Goal: Complete application form

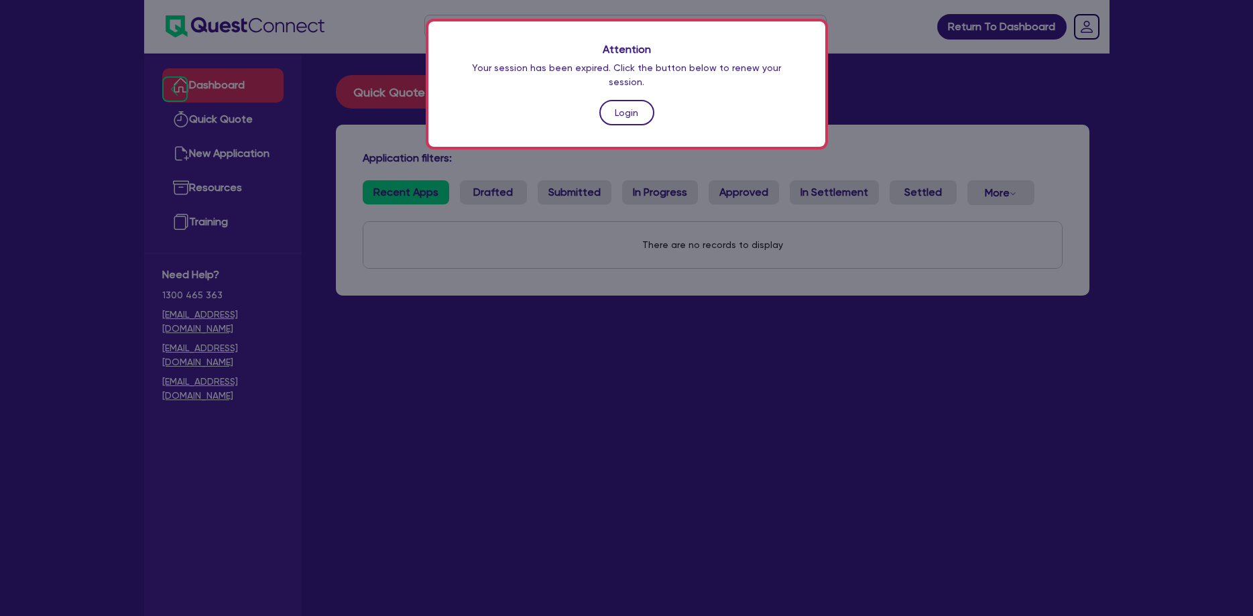
click at [632, 100] on link "Login" at bounding box center [626, 112] width 55 height 25
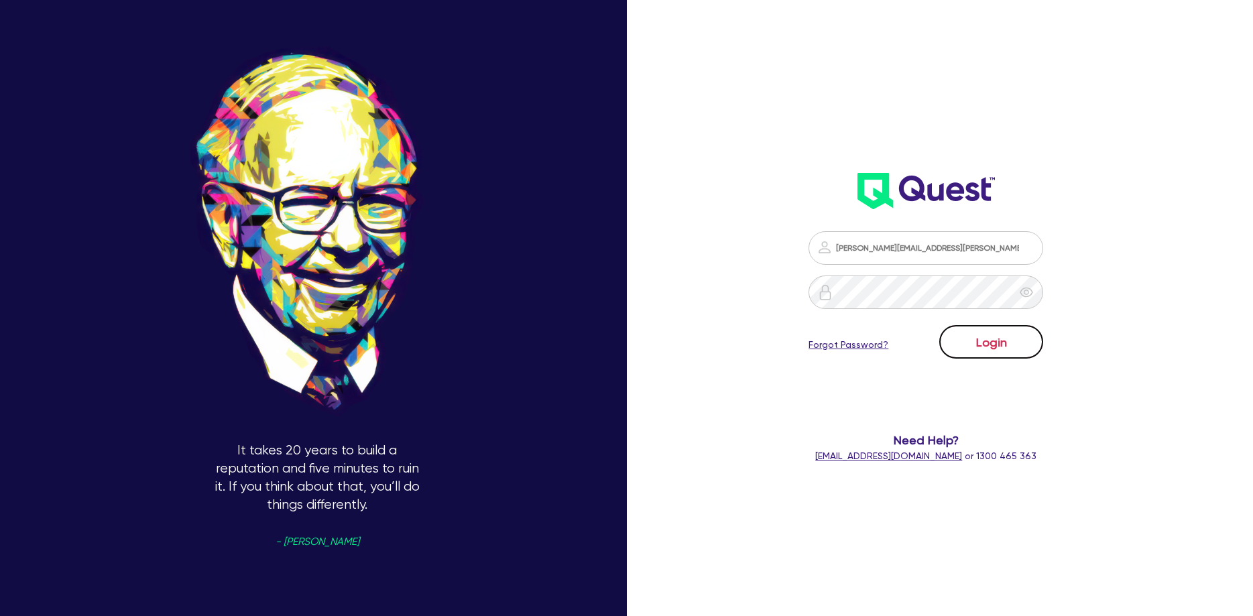
click at [1008, 343] on button "Login" at bounding box center [991, 342] width 104 height 34
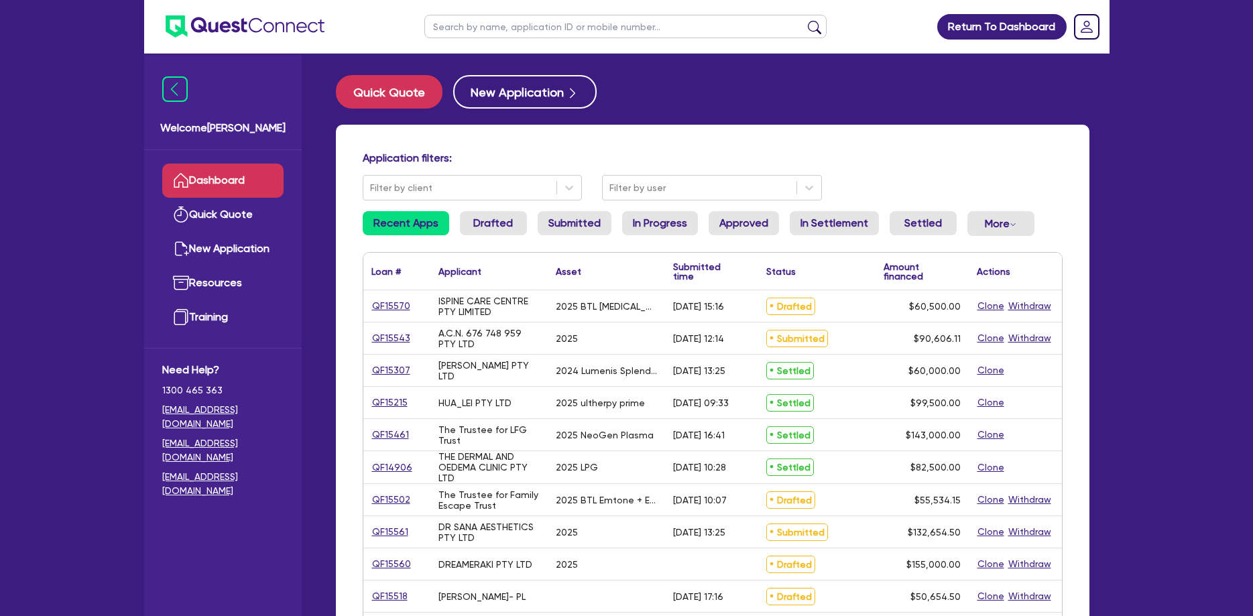
click at [634, 26] on input "text" at bounding box center [625, 26] width 402 height 23
type input "eva"
click at [804, 20] on button "submit" at bounding box center [814, 29] width 21 height 19
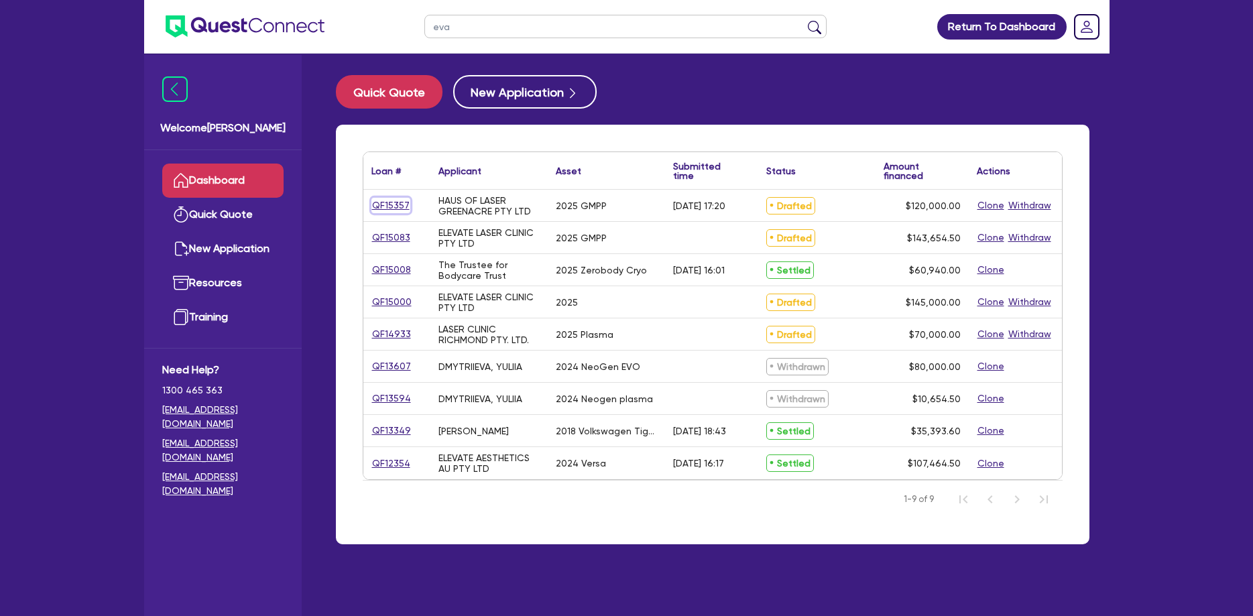
click at [397, 203] on link "QF15357" at bounding box center [390, 205] width 39 height 15
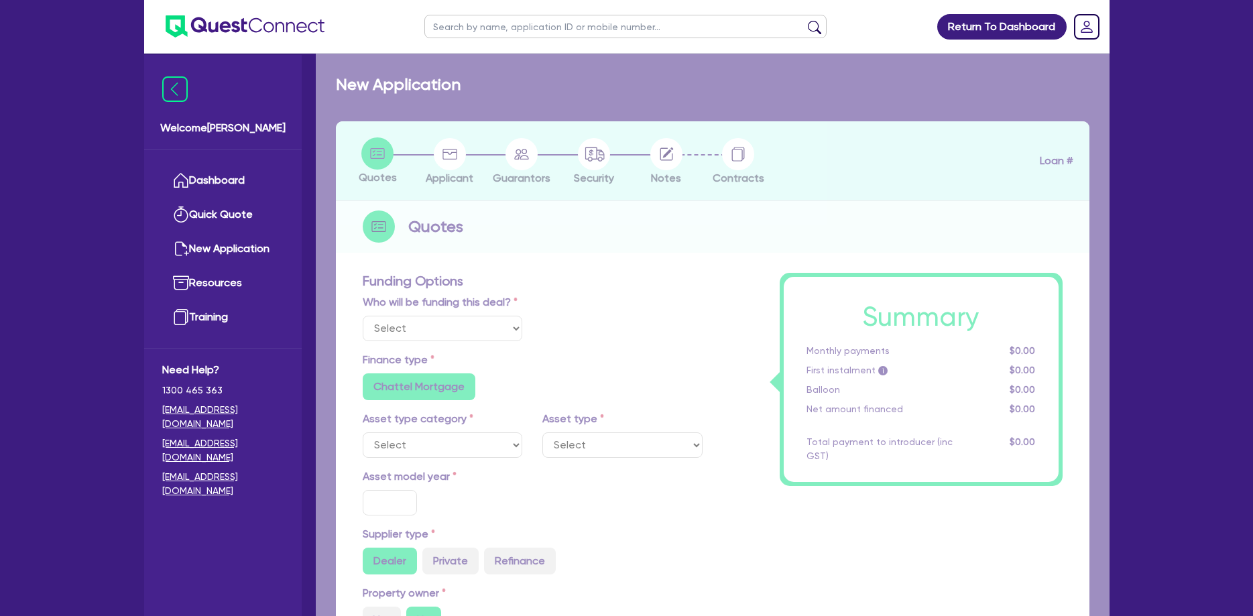
select select "Other"
select select "TERTIARY_ASSETS"
type input "2025"
type input "150,000"
type input "30,000"
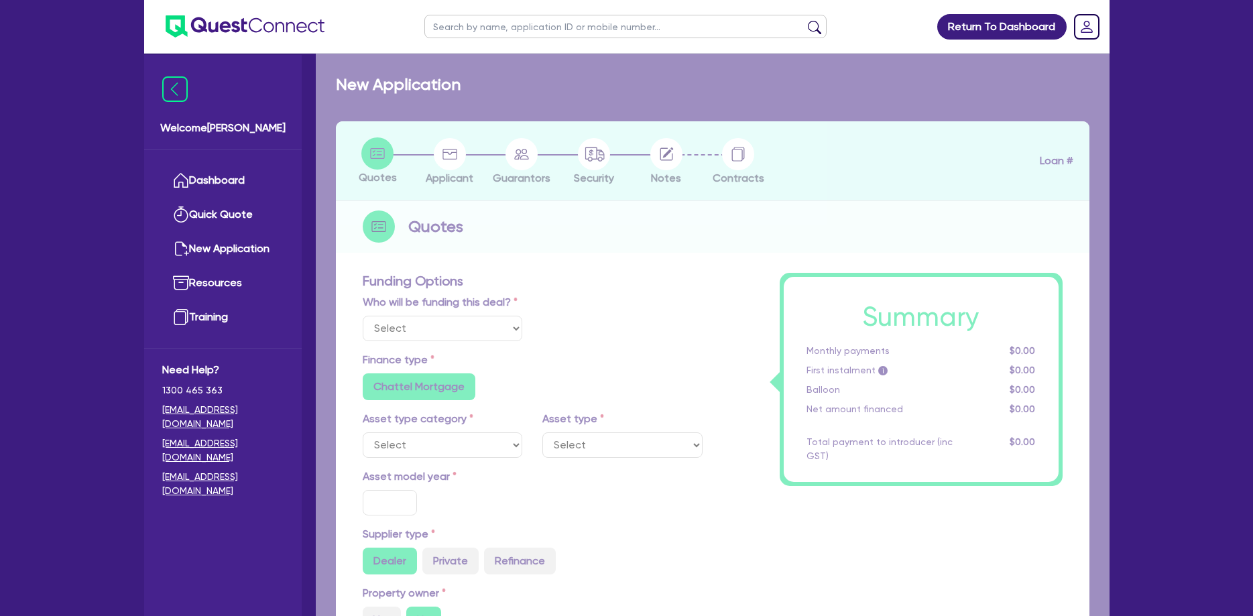
type input "5"
type input "6,000"
radio input "false"
type input "17.95"
radio input "false"
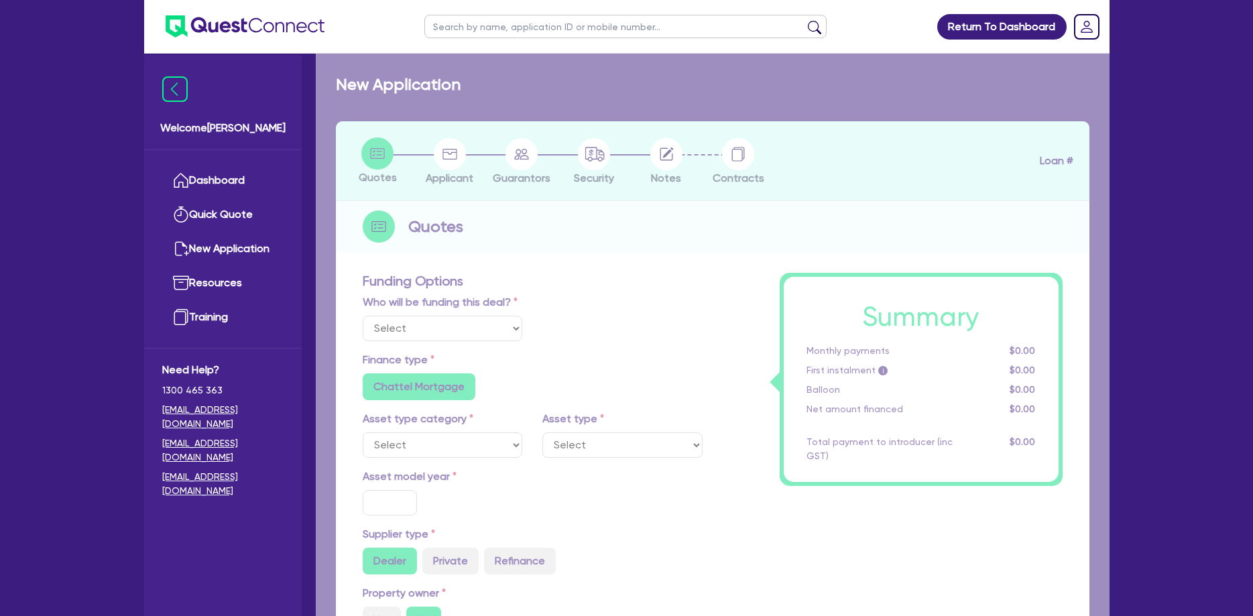
radio input "false"
select select "BEAUTY_EQUIPMENT"
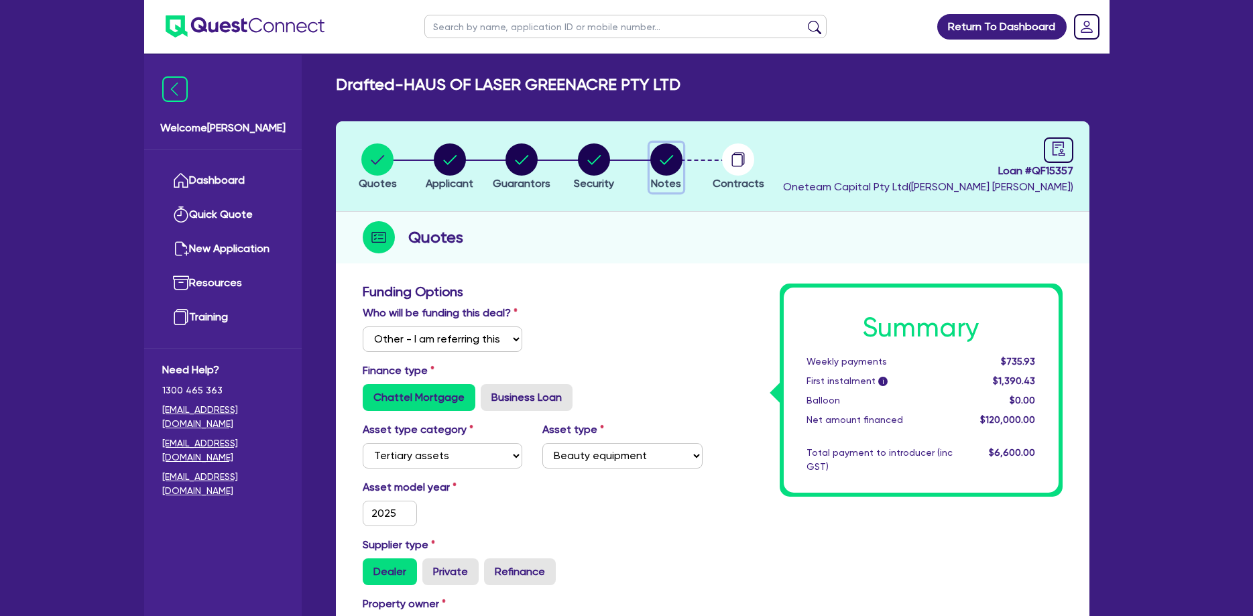
click at [660, 161] on circle "button" at bounding box center [666, 159] width 32 height 32
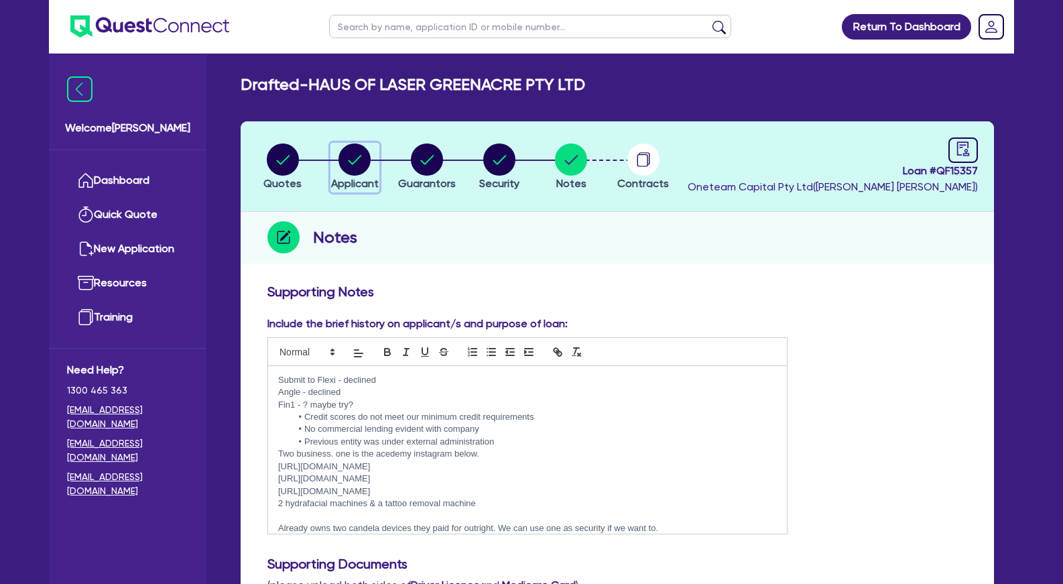
click at [356, 156] on circle "button" at bounding box center [355, 159] width 32 height 32
select select "COMPANY"
select select "HEALTH_BEAUTY"
select select "HAIR_BEAUTY_SALONS"
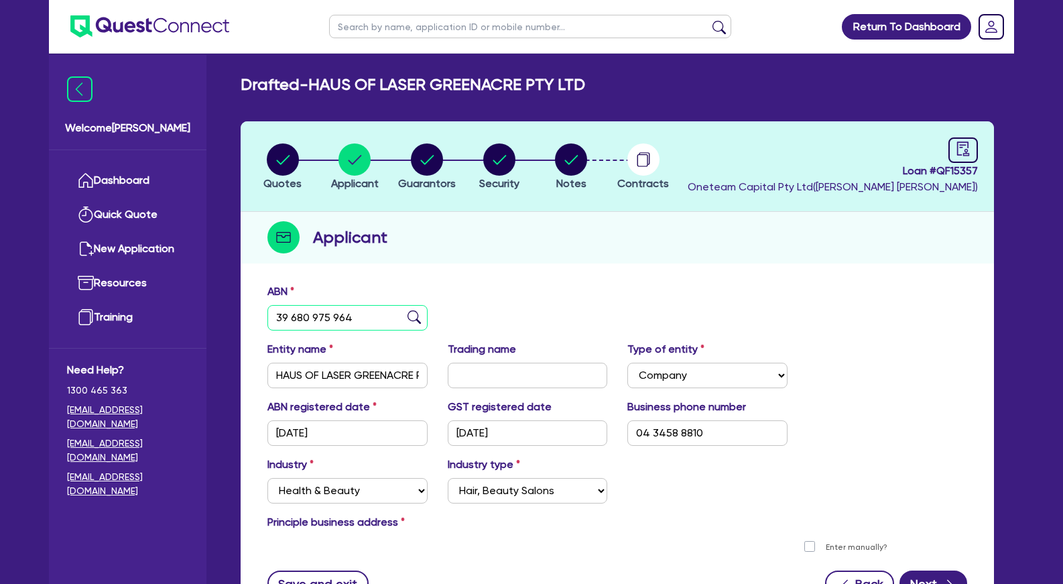
click at [356, 319] on input "39 680 975 964" at bounding box center [348, 317] width 160 height 25
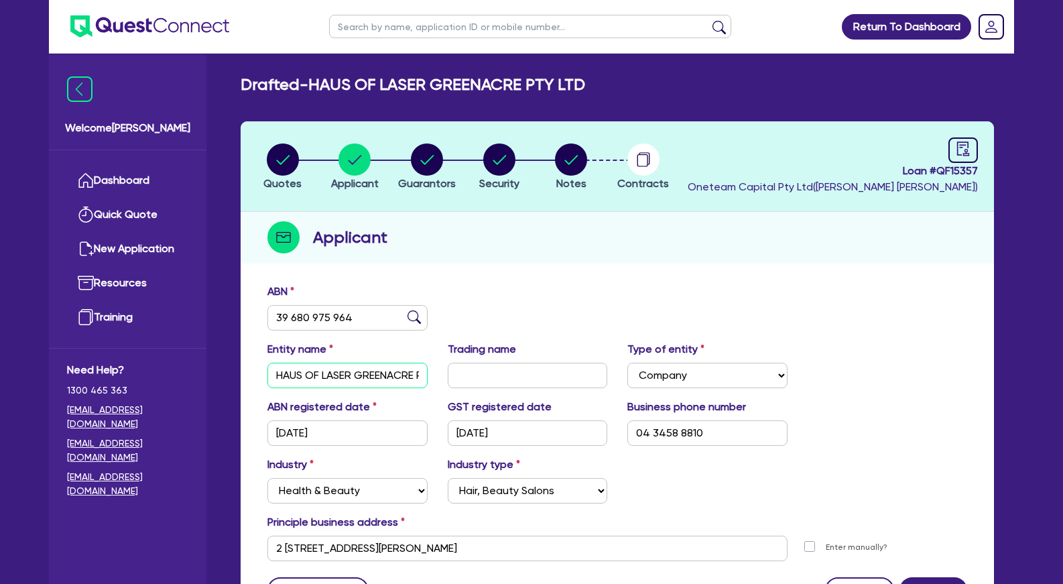
click at [329, 376] on input "HAUS OF LASER GREENACRE PTY LTD" at bounding box center [348, 375] width 160 height 25
click at [572, 160] on circle "button" at bounding box center [571, 159] width 32 height 32
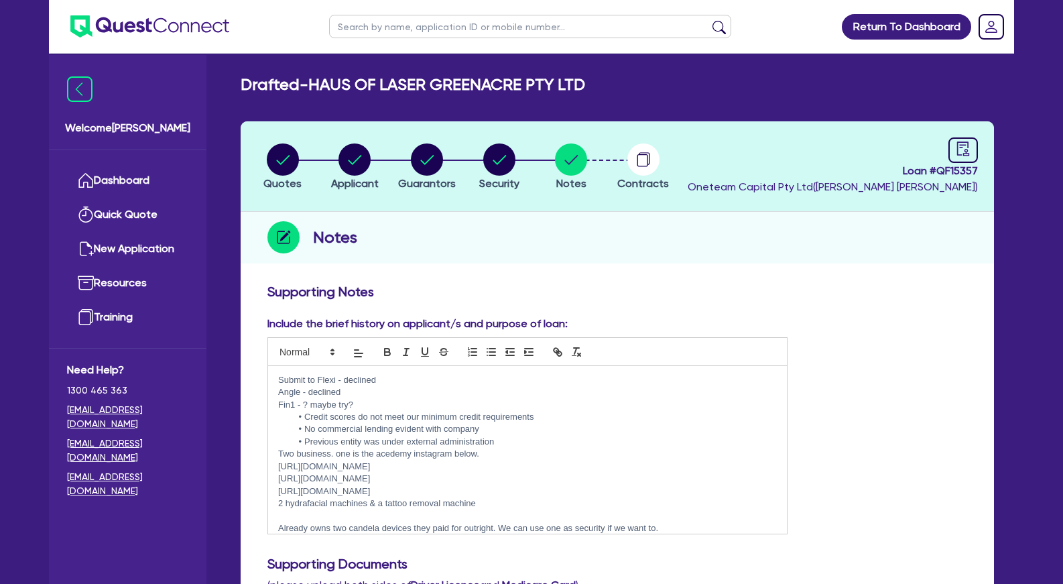
drag, startPoint x: 277, startPoint y: 453, endPoint x: 497, endPoint y: 487, distance: 222.7
click at [497, 487] on div "Submit to Flexi - declined Angle - declined Fin1 - ? maybe try? Credit scores d…" at bounding box center [527, 450] width 519 height 168
copy div "Two business. one is the acedemy instagram below. https://www.hausoflasersydney…"
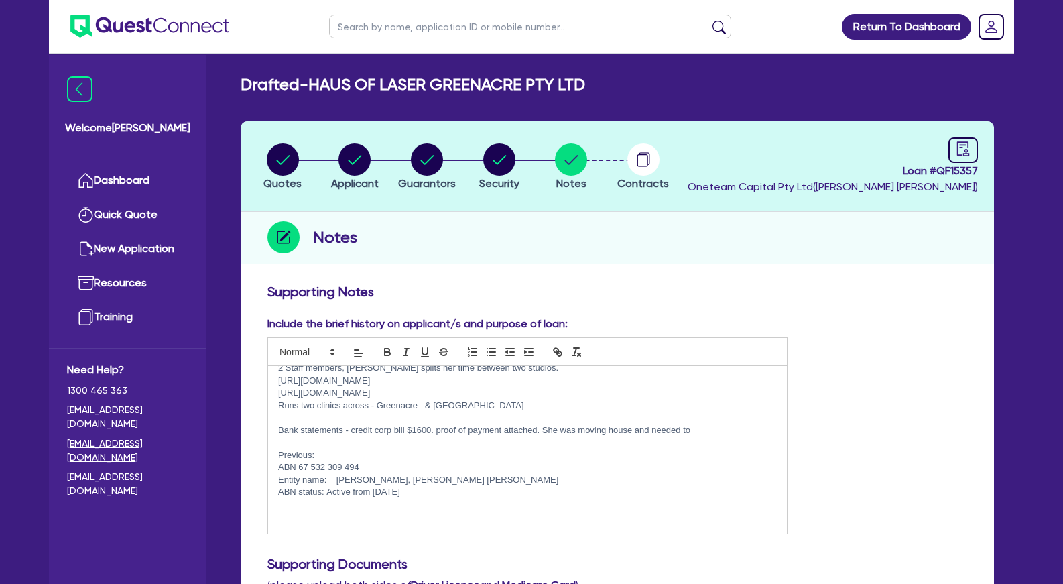
scroll to position [195, 0]
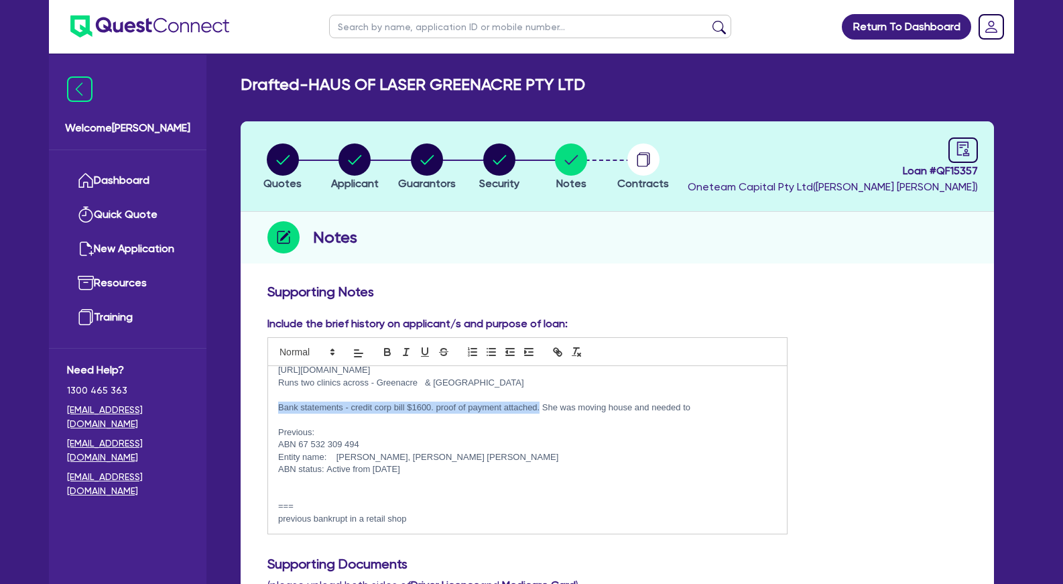
drag, startPoint x: 540, startPoint y: 409, endPoint x: 274, endPoint y: 408, distance: 266.2
click at [274, 408] on div "Submit to Flexi - declined Angle - declined Fin1 - ? maybe try? Credit scores d…" at bounding box center [527, 450] width 519 height 168
copy p "Bank statements - credit corp bill $1600. proof of payment attached."
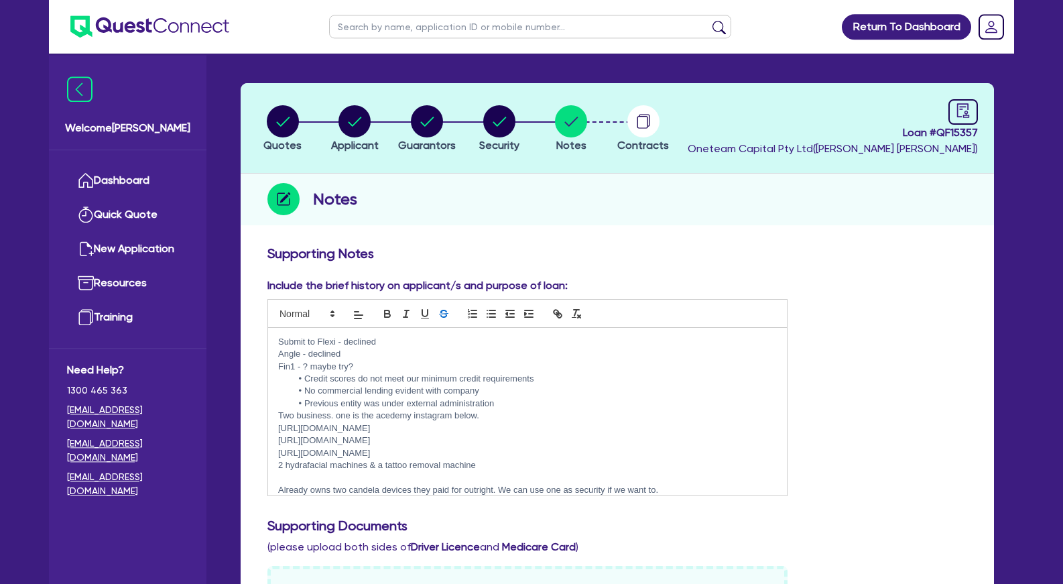
scroll to position [0, 0]
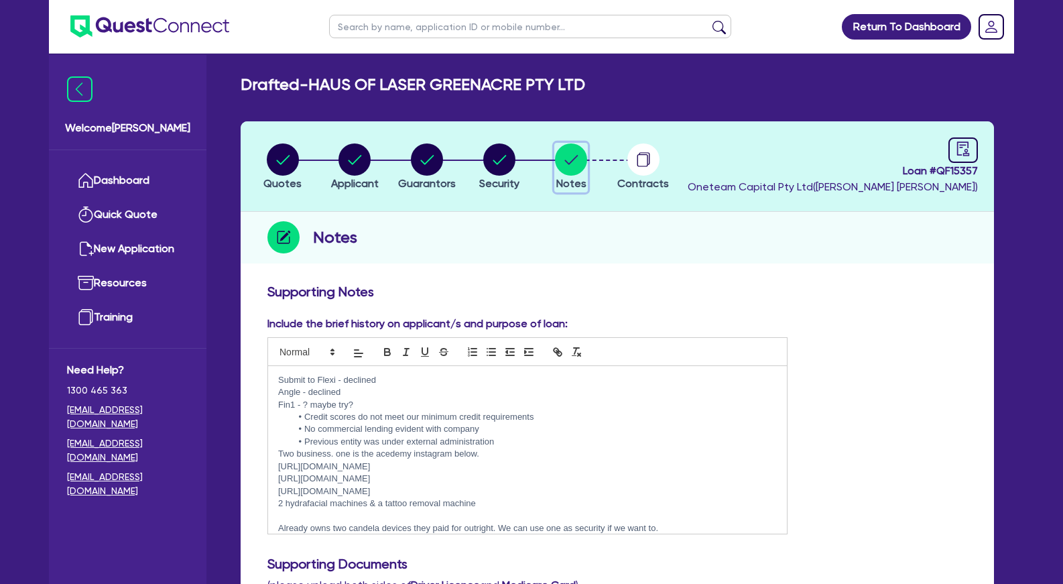
click at [567, 147] on circle "button" at bounding box center [571, 159] width 32 height 32
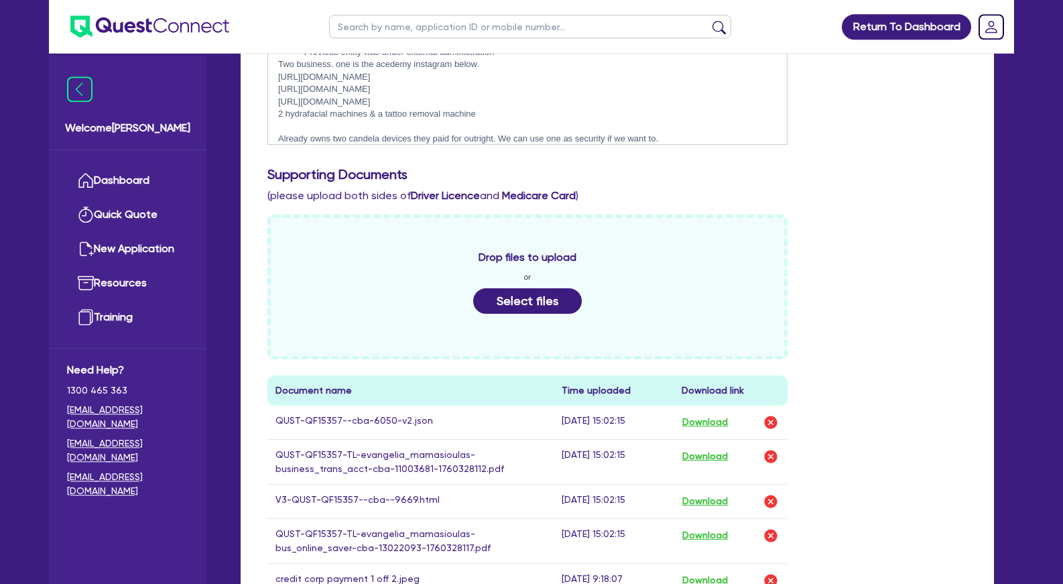
scroll to position [479, 0]
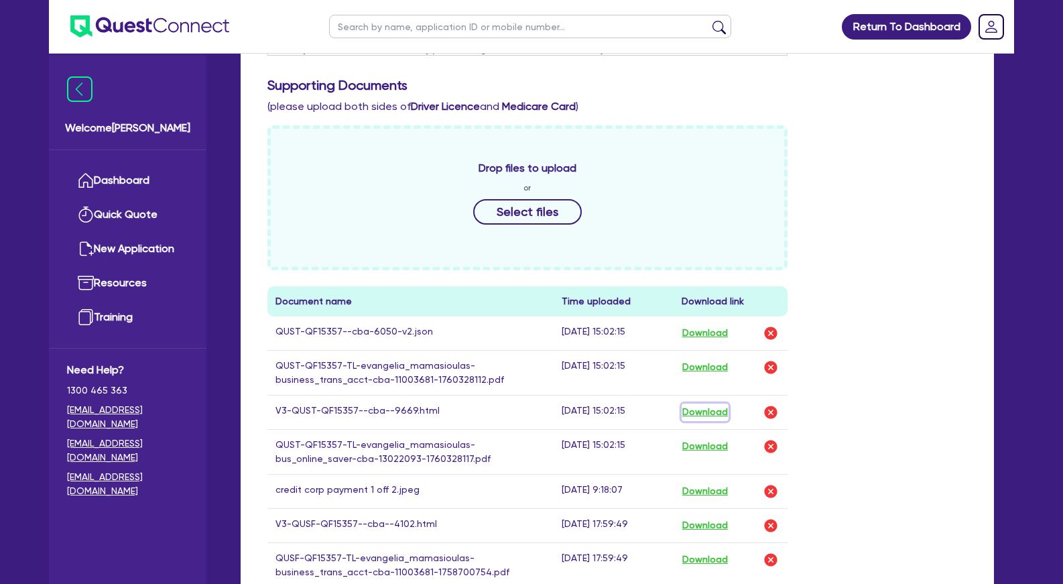
click at [706, 409] on button "Download" at bounding box center [705, 412] width 47 height 17
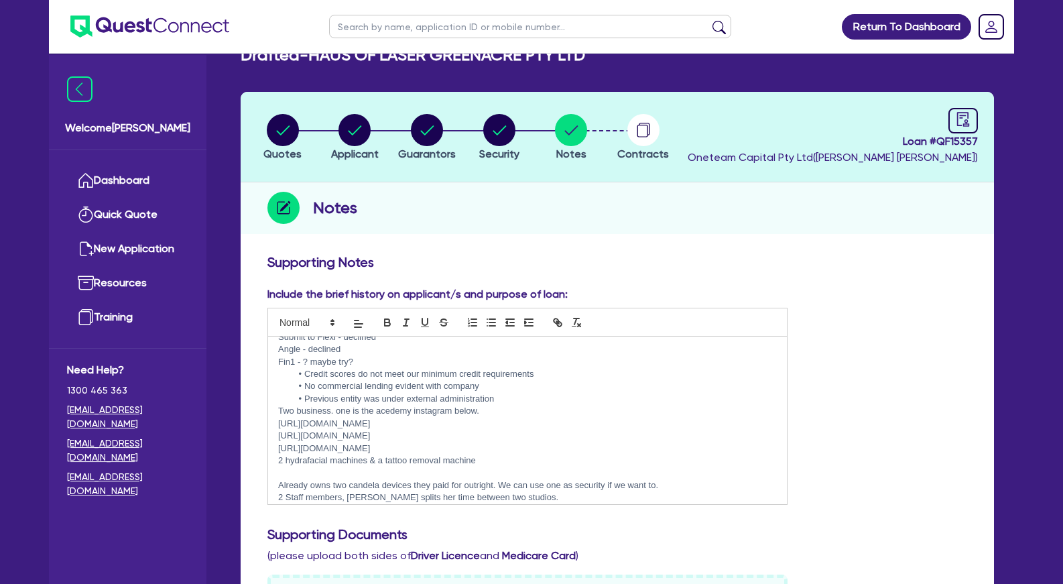
scroll to position [68, 0]
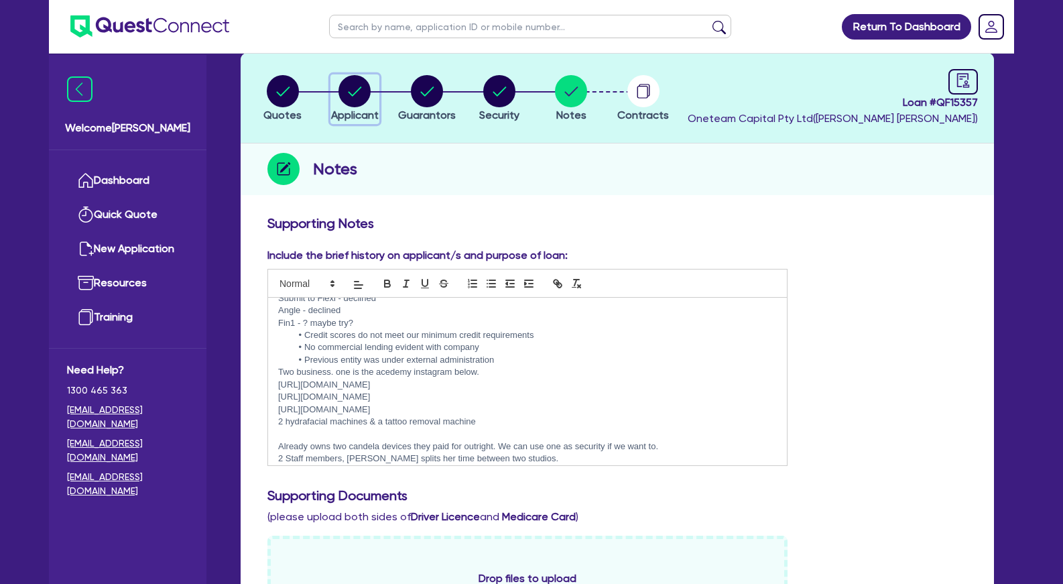
click at [354, 104] on circle "button" at bounding box center [355, 91] width 32 height 32
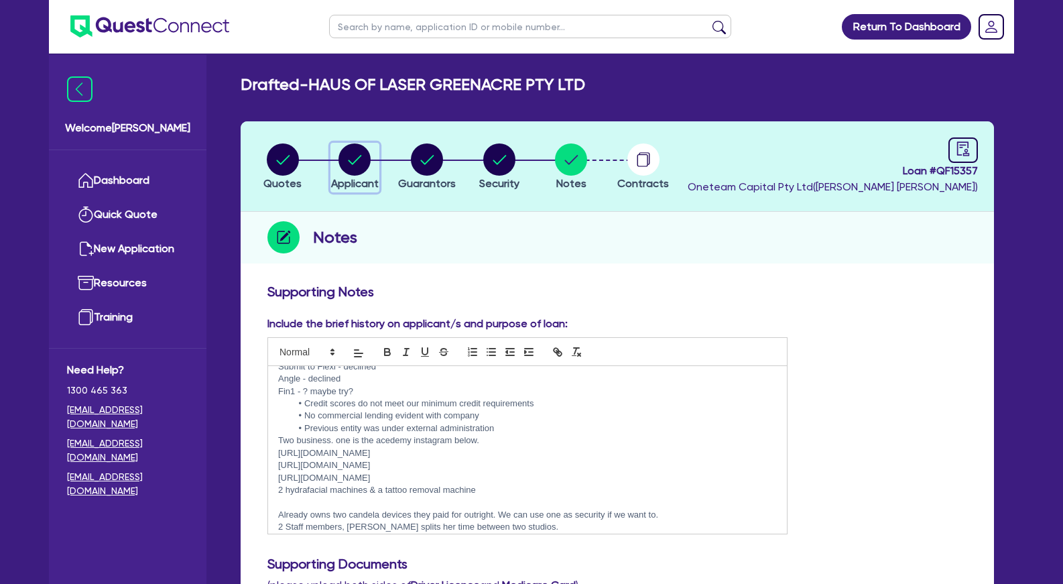
select select "COMPANY"
select select "HEALTH_BEAUTY"
select select "HAIR_BEAUTY_SALONS"
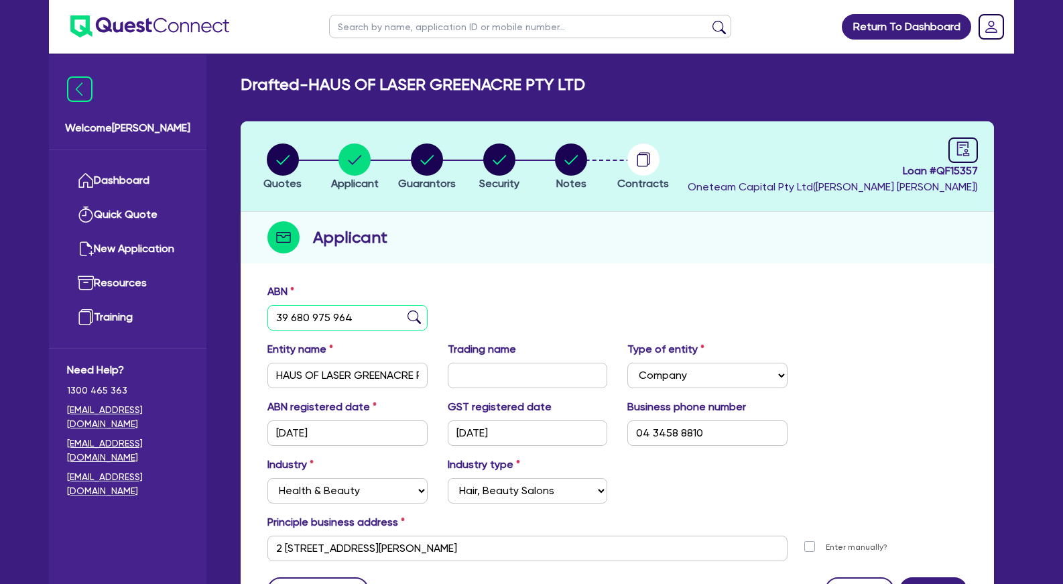
click at [320, 323] on input "39 680 975 964" at bounding box center [348, 317] width 160 height 25
click at [323, 321] on input "39 680 975 964" at bounding box center [348, 317] width 160 height 25
click at [322, 321] on input "39 680 975 964" at bounding box center [348, 317] width 160 height 25
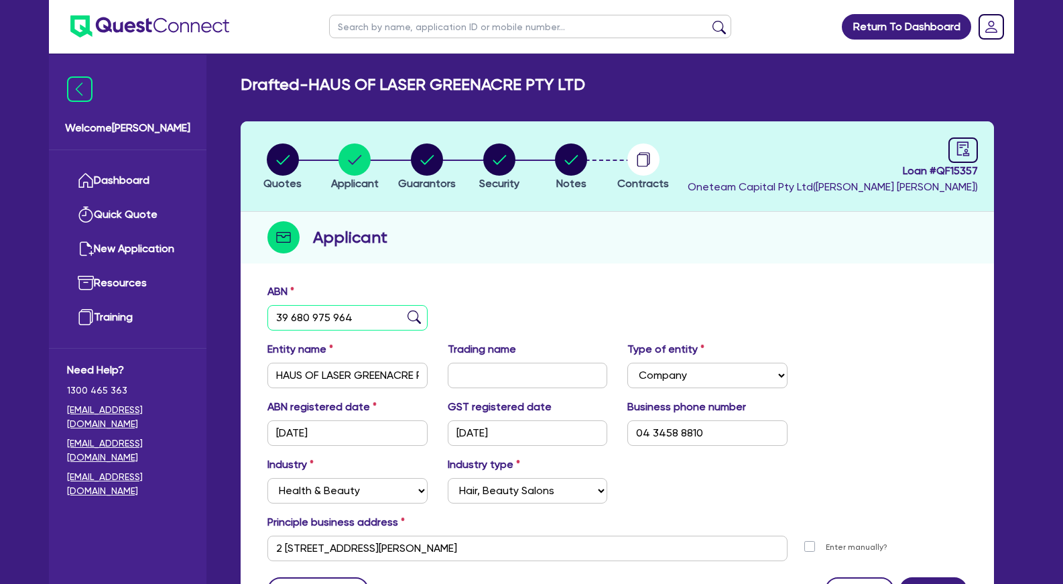
click at [322, 321] on input "39 680 975 964" at bounding box center [348, 317] width 160 height 25
click at [318, 314] on input "39 680 975 964" at bounding box center [348, 317] width 160 height 25
drag, startPoint x: 624, startPoint y: 86, endPoint x: 319, endPoint y: 91, distance: 305.8
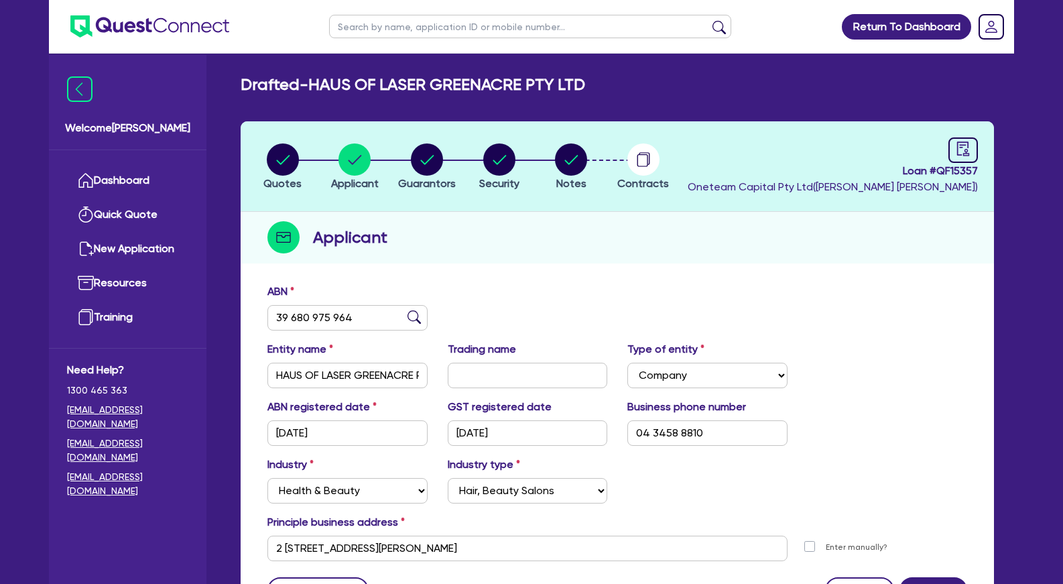
click at [319, 91] on div "Drafted - HAUS OF LASER GREENACRE PTY LTD" at bounding box center [618, 84] width 774 height 19
copy h2 "HAUS OF LASER GREENACRE PTY LTD"
click at [430, 157] on circle "button" at bounding box center [427, 159] width 32 height 32
select select "MRS"
select select "NSW"
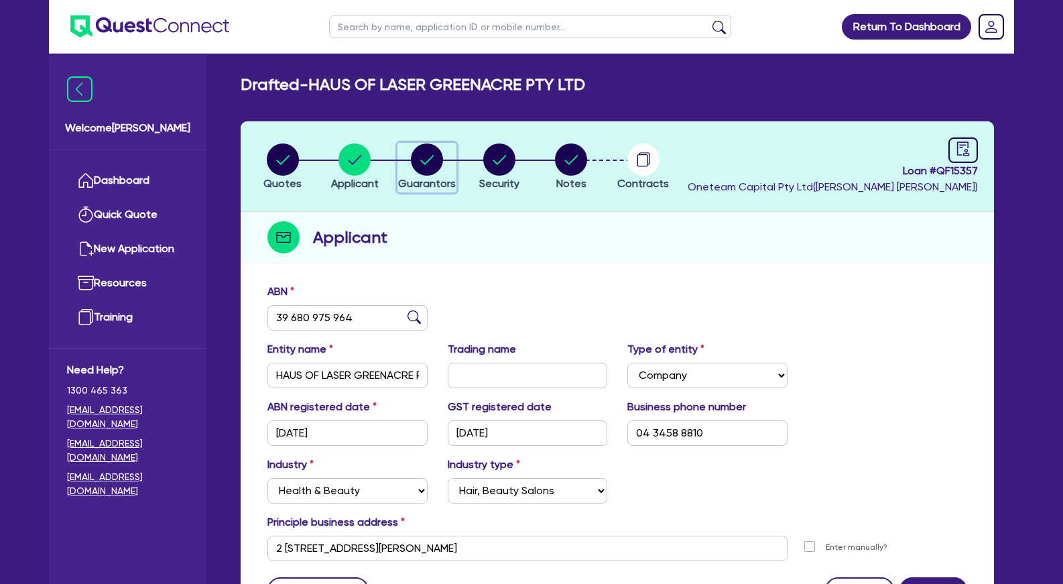
select select "DE_FACTO"
select select "VEHICLE"
select select "CASH"
select select "HOUSEHOLD_PERSONAL"
select select "OTHER"
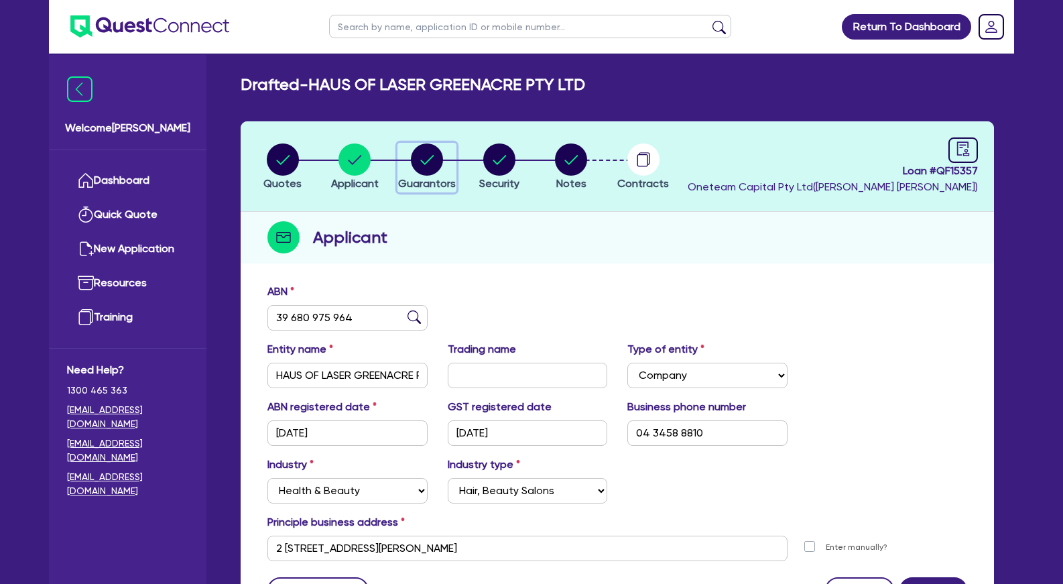
select select "OTHER"
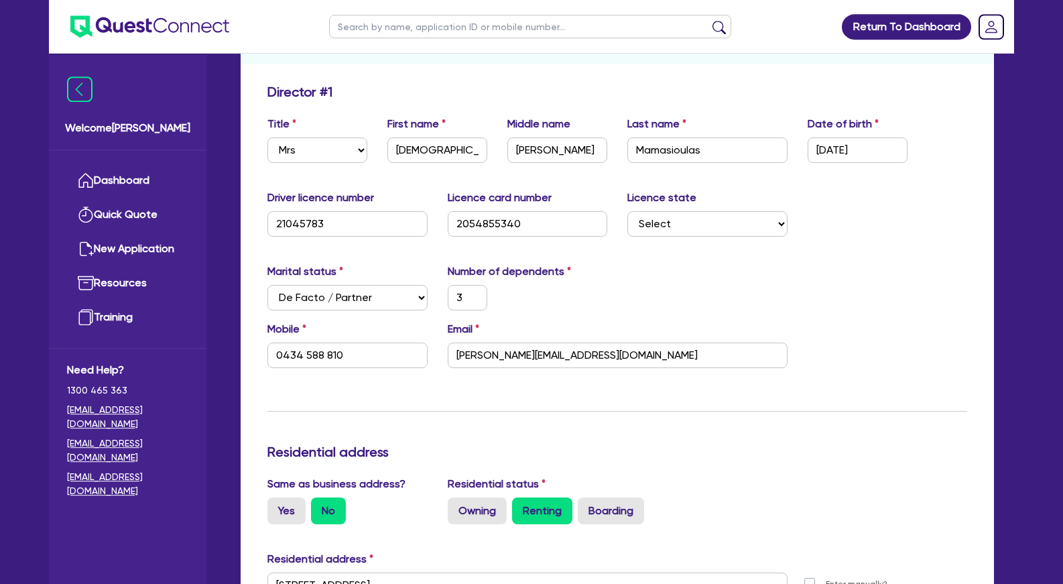
scroll to position [205, 0]
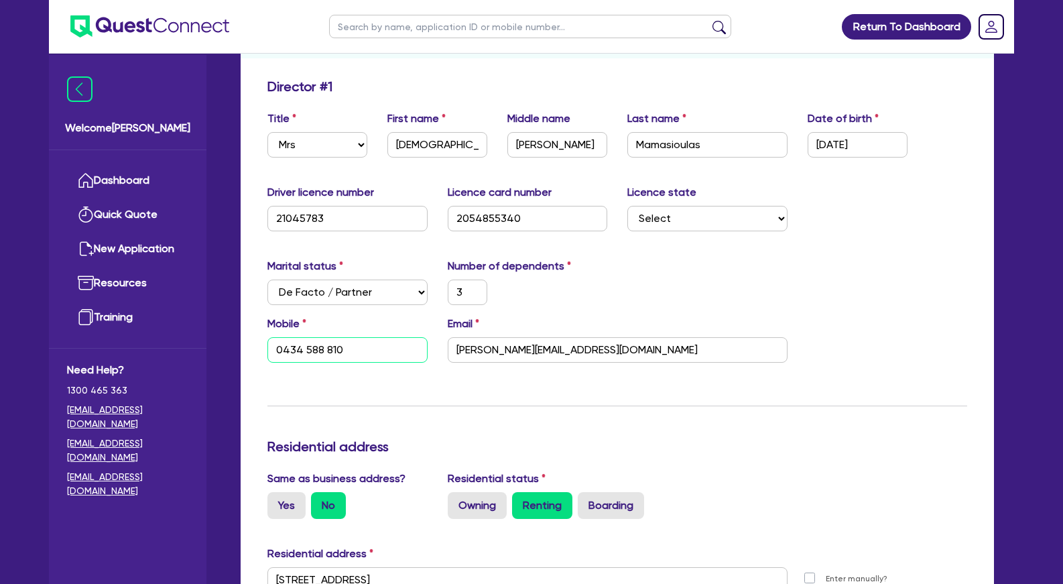
click at [331, 349] on input "0434 588 810" at bounding box center [348, 349] width 160 height 25
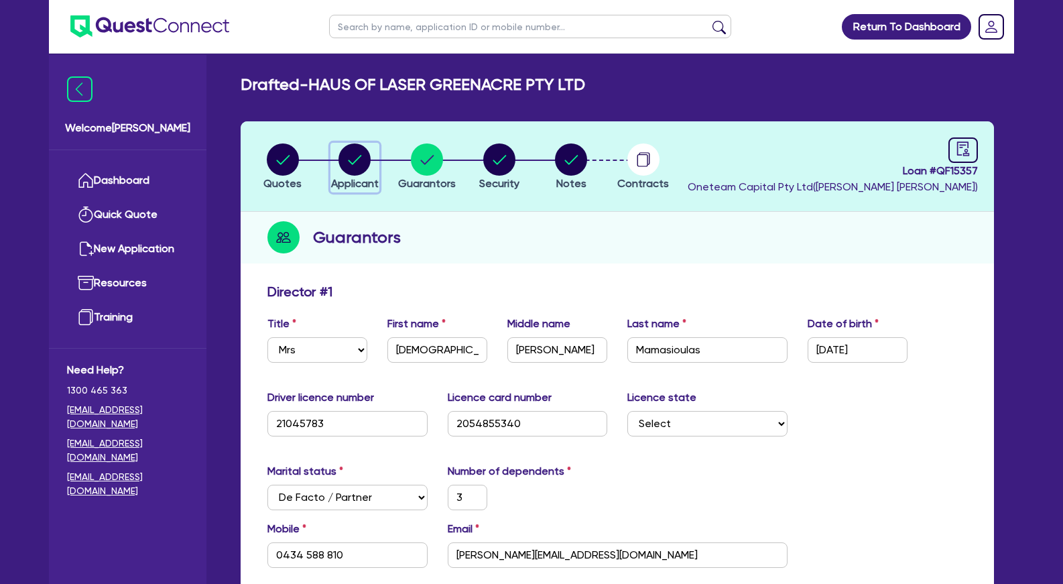
click at [352, 162] on circle "button" at bounding box center [355, 159] width 32 height 32
select select "COMPANY"
select select "HEALTH_BEAUTY"
select select "HAIR_BEAUTY_SALONS"
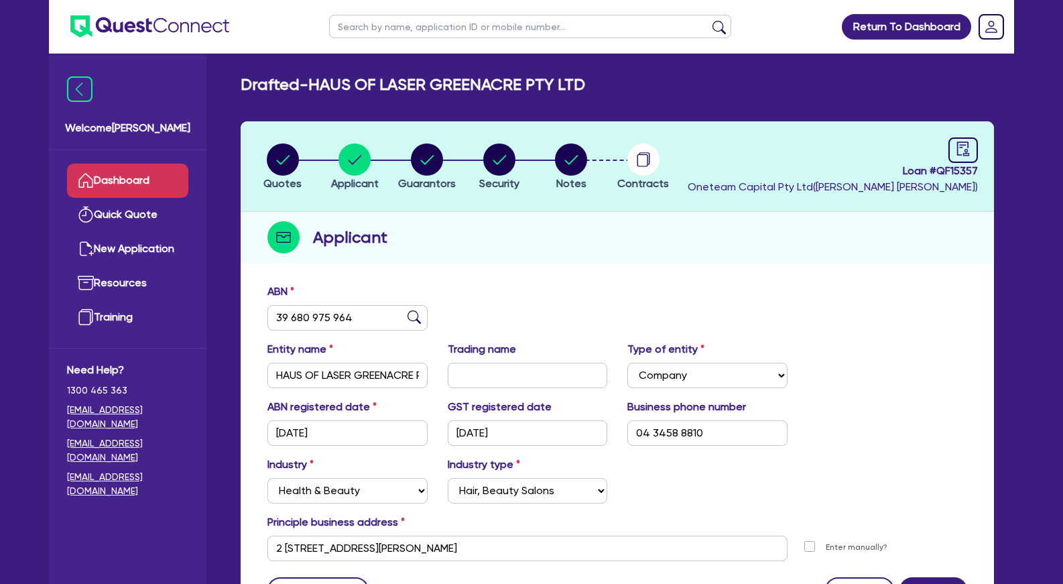
click at [145, 182] on link "Dashboard" at bounding box center [127, 181] width 121 height 34
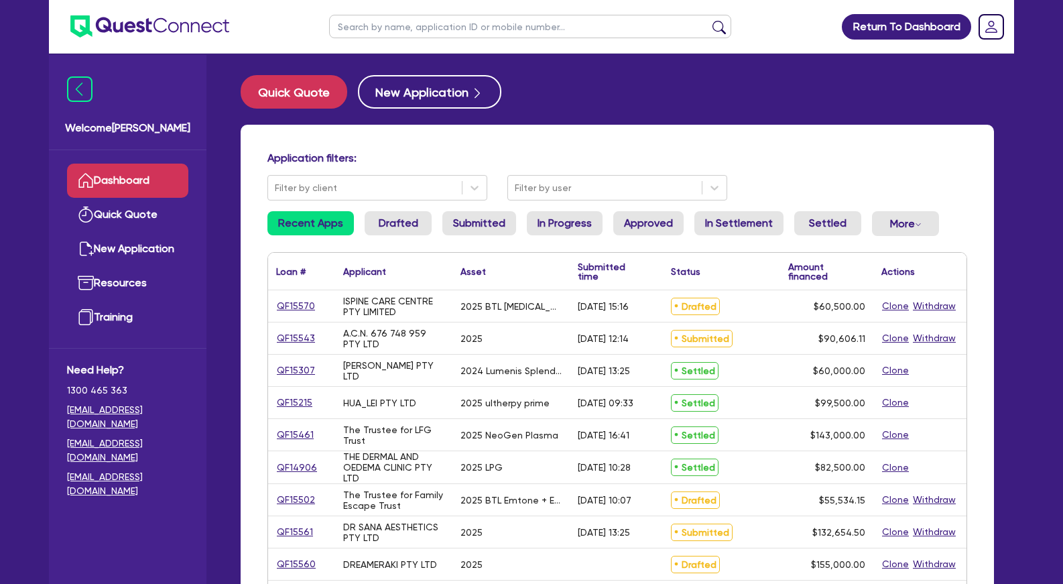
click at [433, 38] on input "text" at bounding box center [530, 26] width 402 height 23
type input "michelle"
click at [709, 20] on button "submit" at bounding box center [719, 29] width 21 height 19
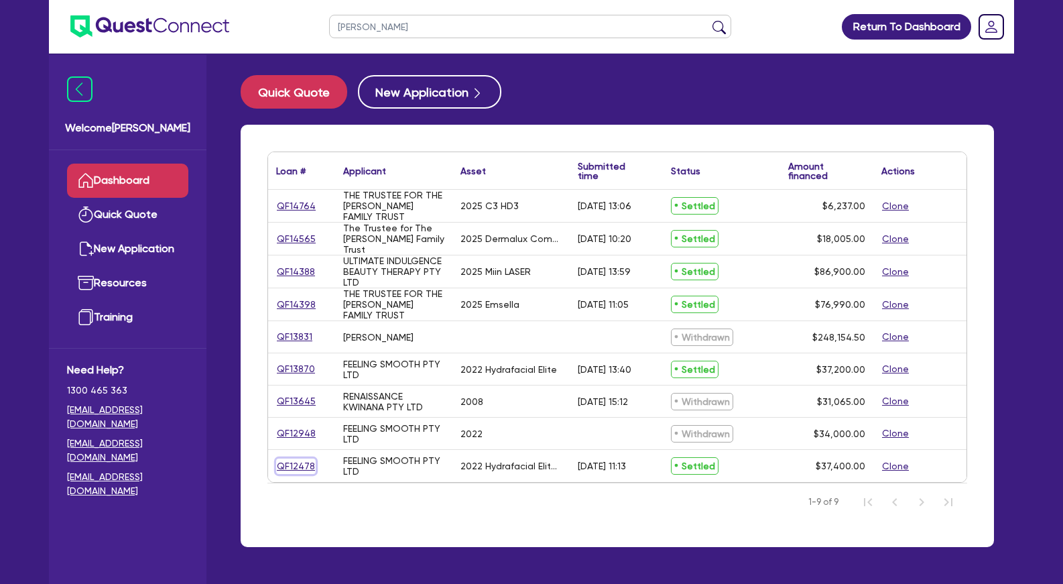
click at [298, 463] on link "QF12478" at bounding box center [296, 466] width 40 height 15
select select "Other"
select select "TERTIARY_ASSETS"
select select "BEAUTY_EQUIPMENT"
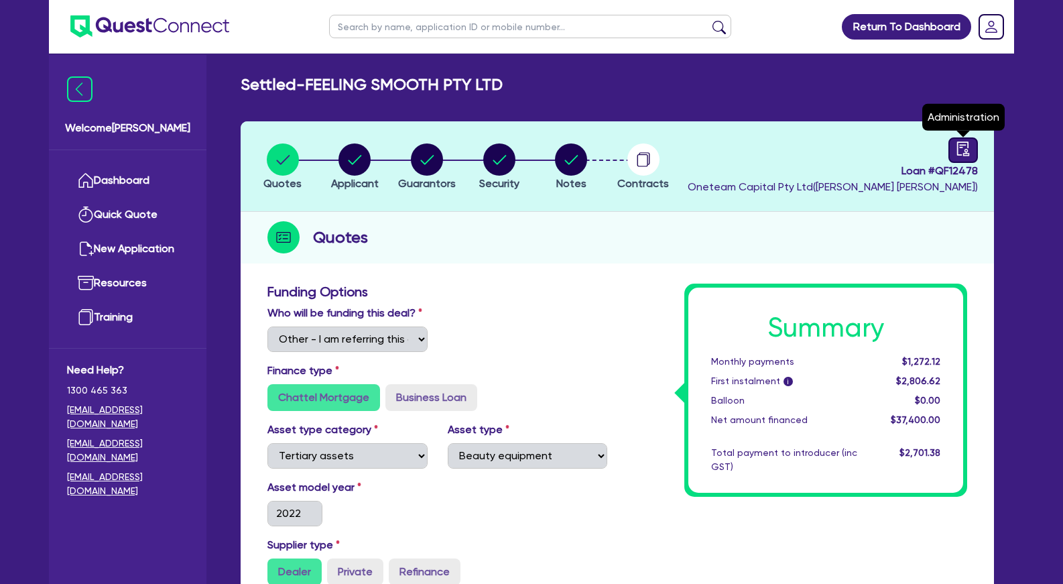
click at [964, 143] on icon "audit" at bounding box center [963, 148] width 15 height 15
select select "SETTLED"
select select "Pepper"
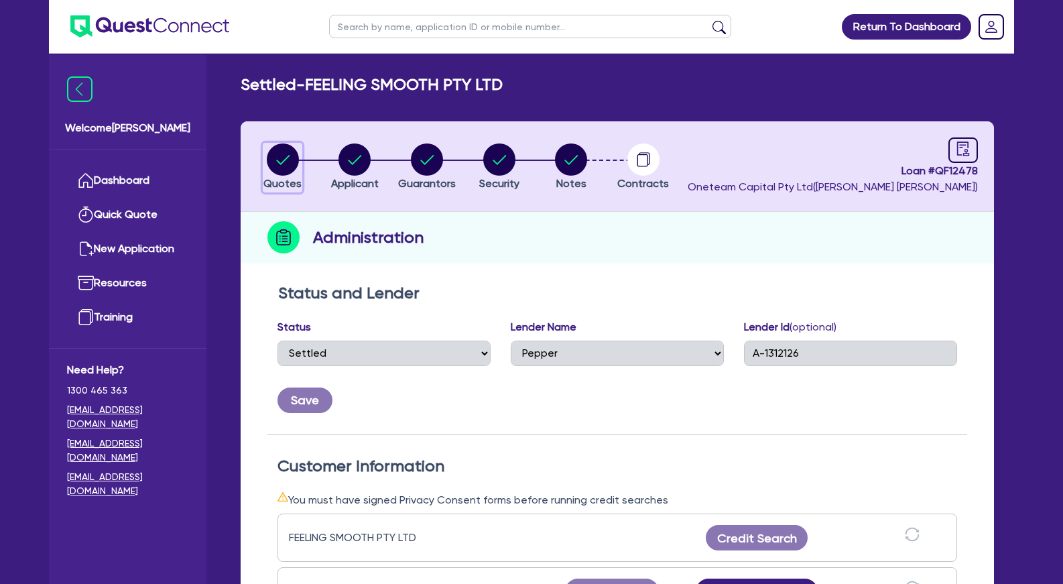
click at [286, 164] on circle "button" at bounding box center [283, 159] width 32 height 32
select select "Other"
select select "TERTIARY_ASSETS"
select select "BEAUTY_EQUIPMENT"
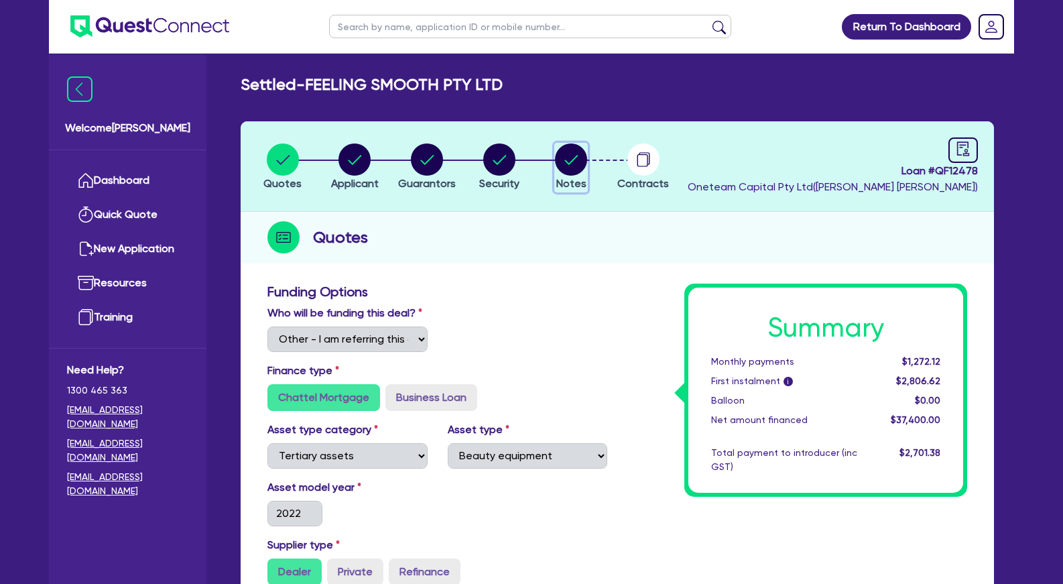
click at [568, 170] on circle "button" at bounding box center [571, 159] width 32 height 32
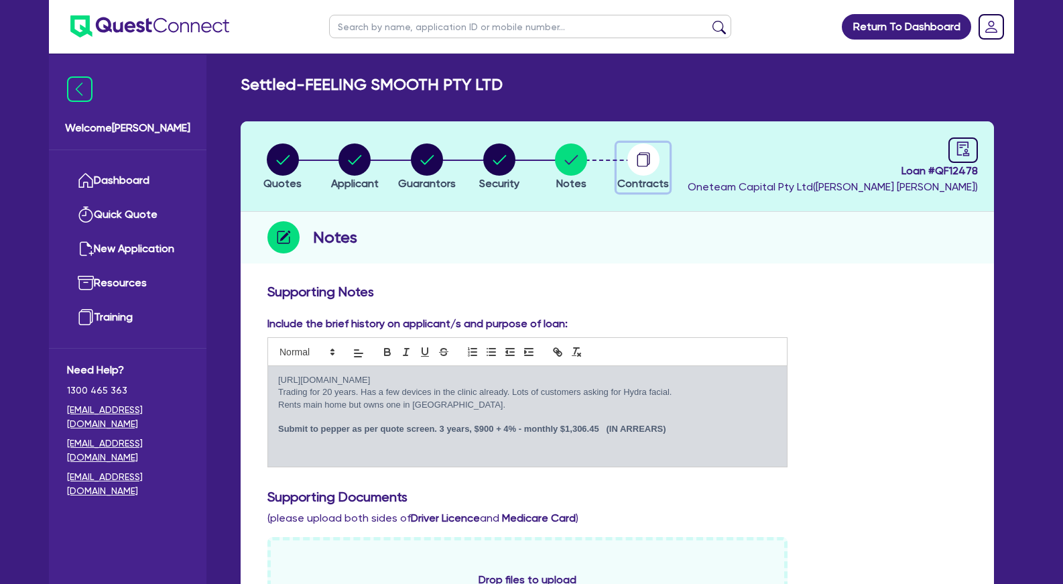
click at [650, 164] on circle "button" at bounding box center [644, 159] width 32 height 32
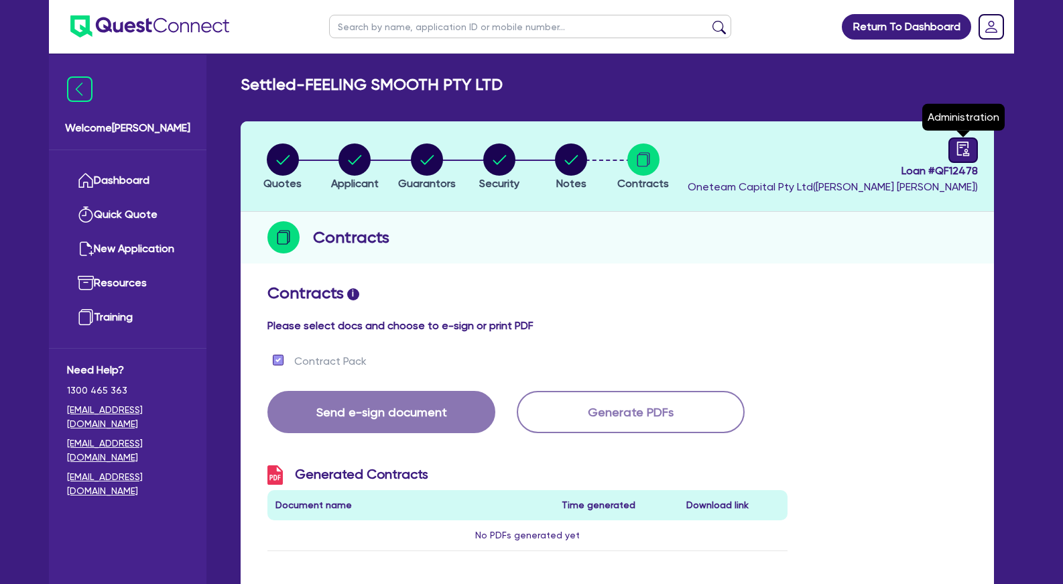
click at [967, 154] on icon "audit" at bounding box center [964, 148] width 12 height 14
select select "SETTLED"
select select "Pepper"
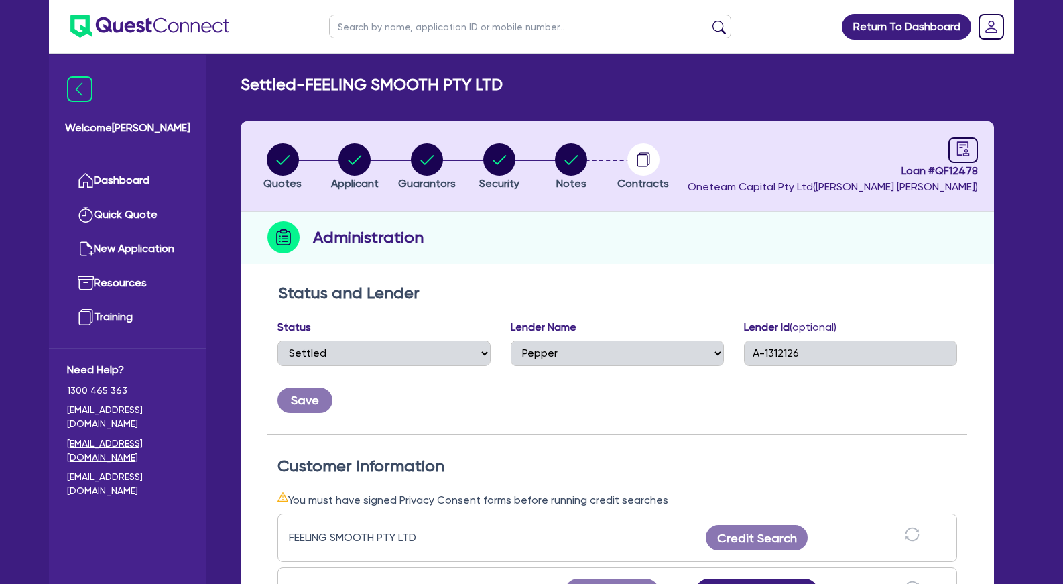
click at [667, 272] on div "Quotes Applicant Guarantors Security Notes Contracts Loan # QF12478 Oneteam Cap…" at bounding box center [618, 531] width 754 height 821
click at [800, 339] on div "Lender Id (optional) A-1312126" at bounding box center [850, 342] width 213 height 47
click at [284, 158] on circle "button" at bounding box center [283, 159] width 32 height 32
select select "Other"
select select "TERTIARY_ASSETS"
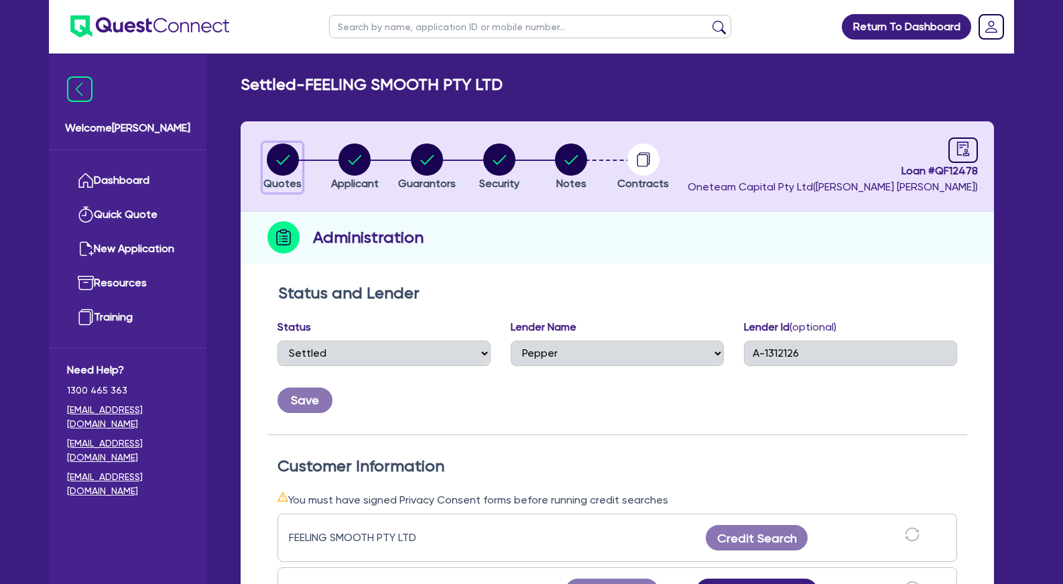
select select "BEAUTY_EQUIPMENT"
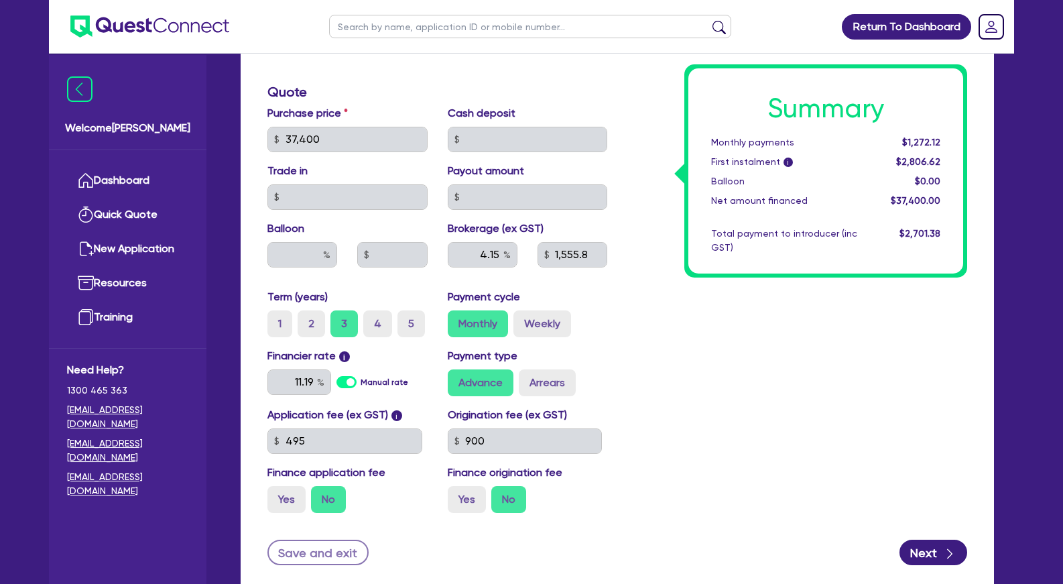
scroll to position [523, 0]
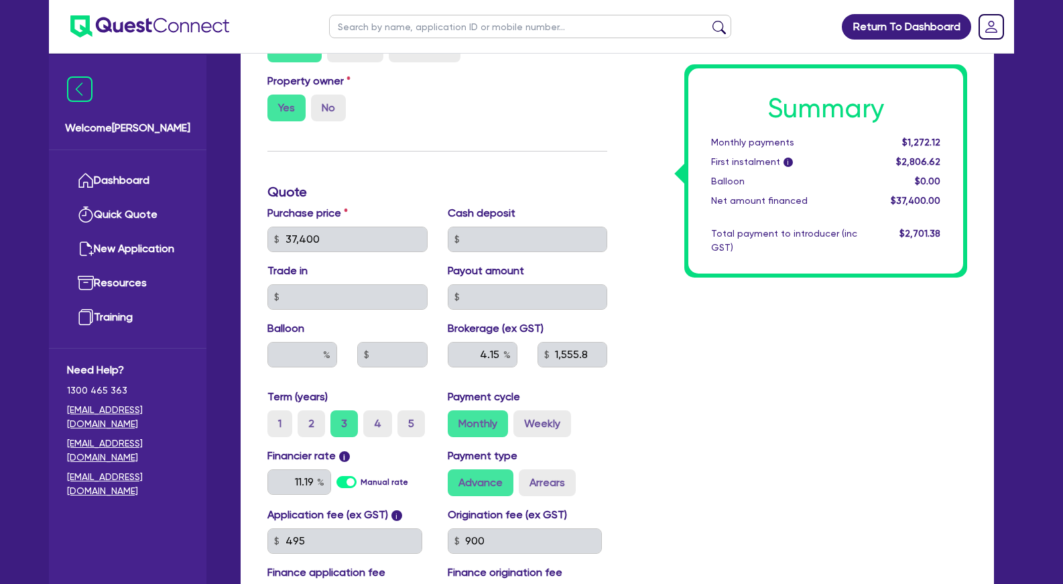
click at [458, 200] on h3 "Quote" at bounding box center [438, 192] width 340 height 16
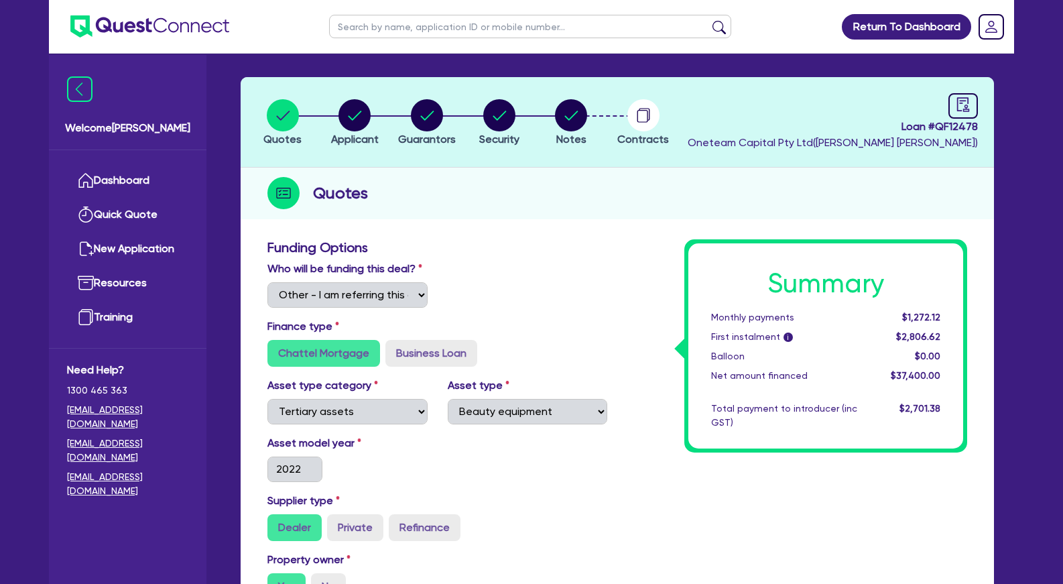
scroll to position [0, 0]
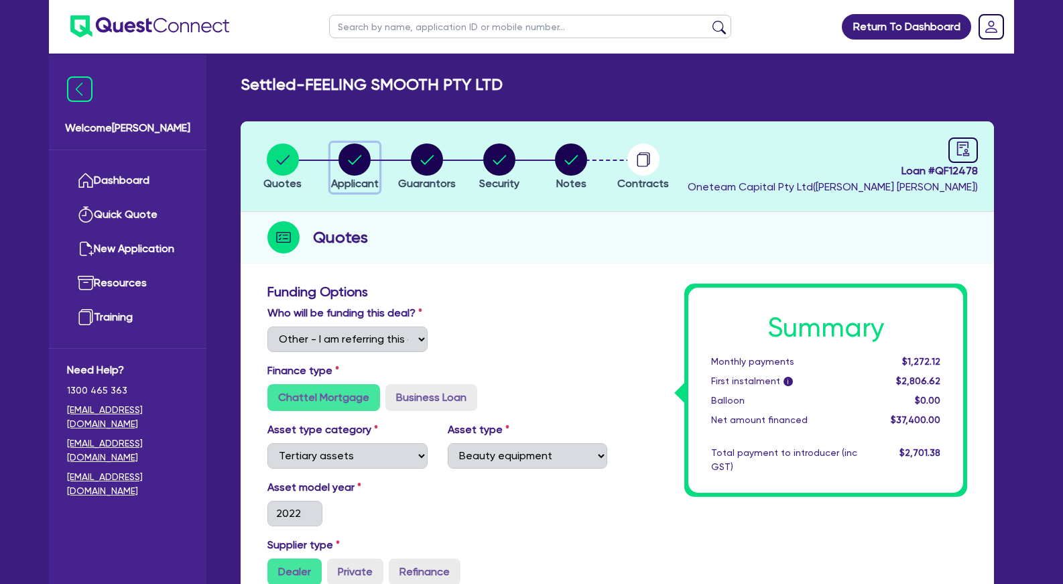
click at [362, 168] on circle "button" at bounding box center [355, 159] width 32 height 32
select select "COMPANY"
select select "HEALTH_BEAUTY"
select select "HAIR_BEAUTY_SALONS"
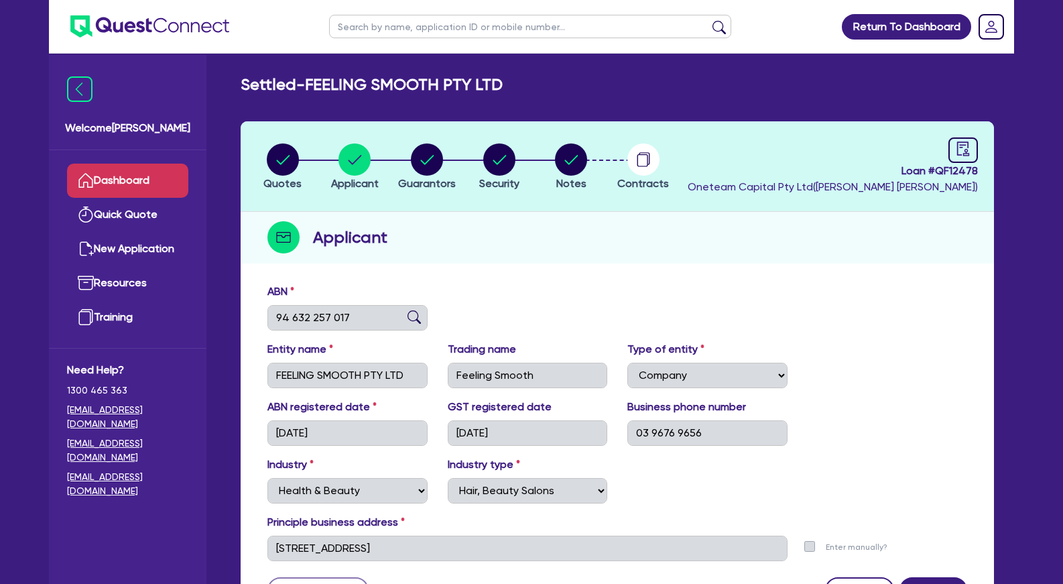
click at [159, 175] on link "Dashboard" at bounding box center [127, 181] width 121 height 34
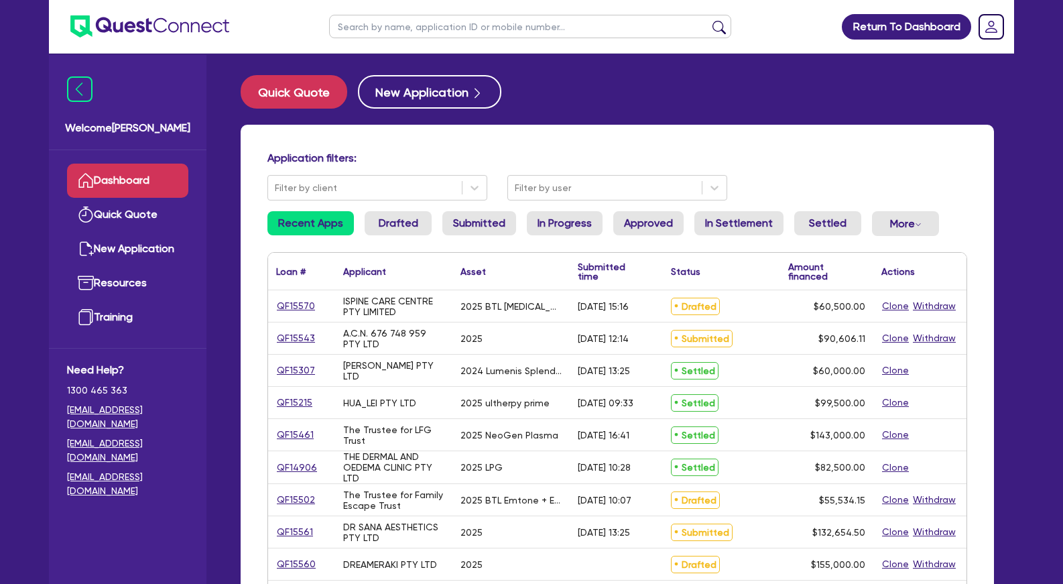
click at [421, 26] on input "text" at bounding box center [530, 26] width 402 height 23
type input "EVA"
click at [709, 20] on button "submit" at bounding box center [719, 29] width 21 height 19
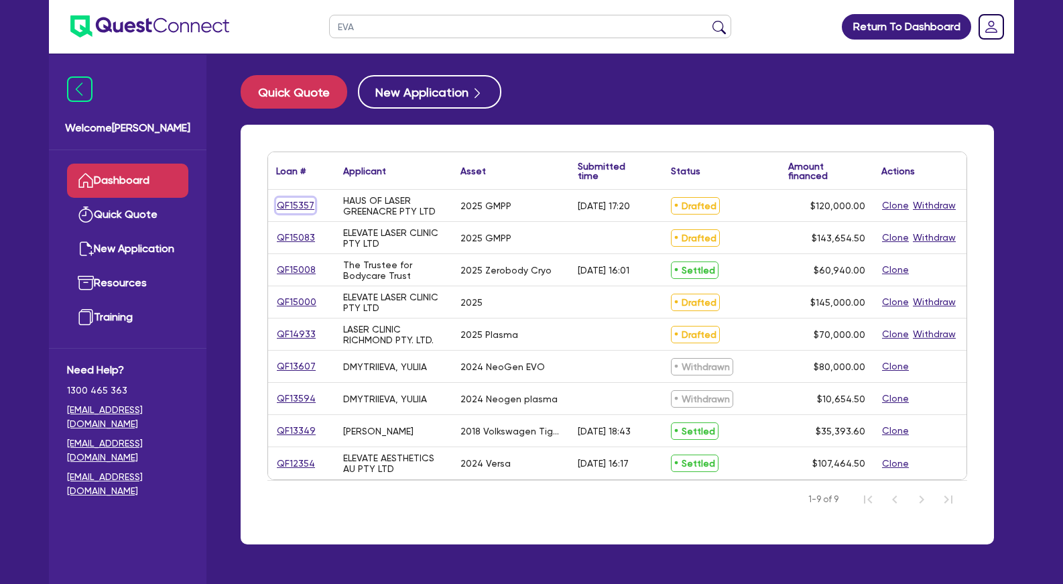
click at [290, 212] on link "QF15357" at bounding box center [295, 205] width 39 height 15
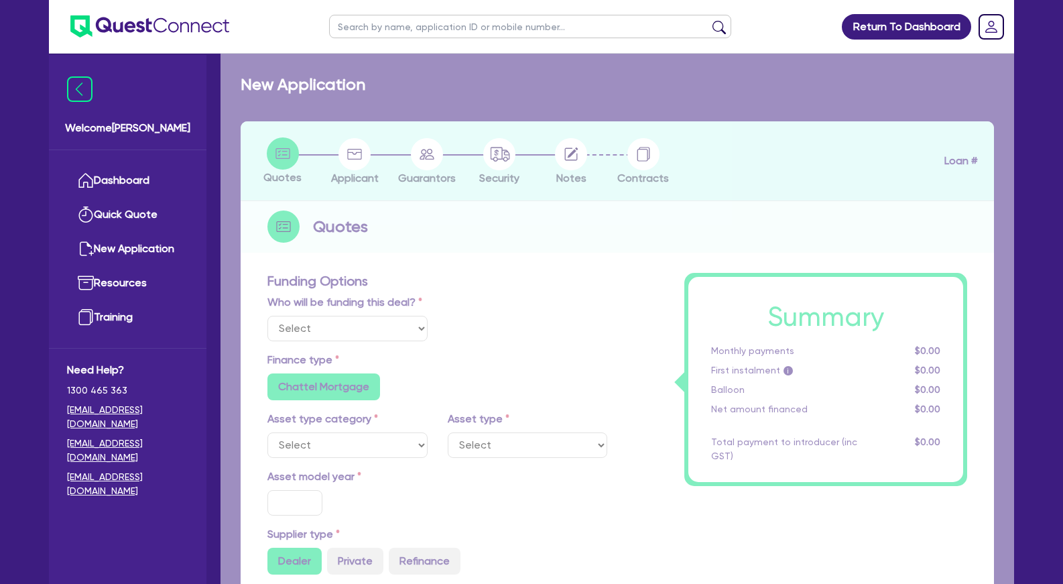
select select "Other"
select select "TERTIARY_ASSETS"
type input "2025"
type input "150,000"
type input "30,000"
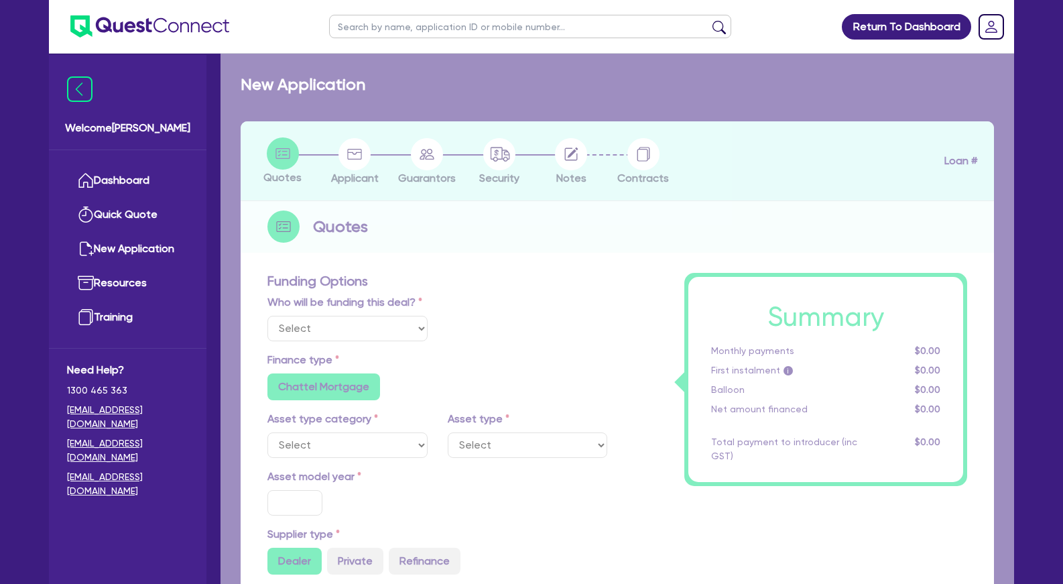
type input "5"
type input "6,000"
radio input "false"
type input "17.95"
radio input "false"
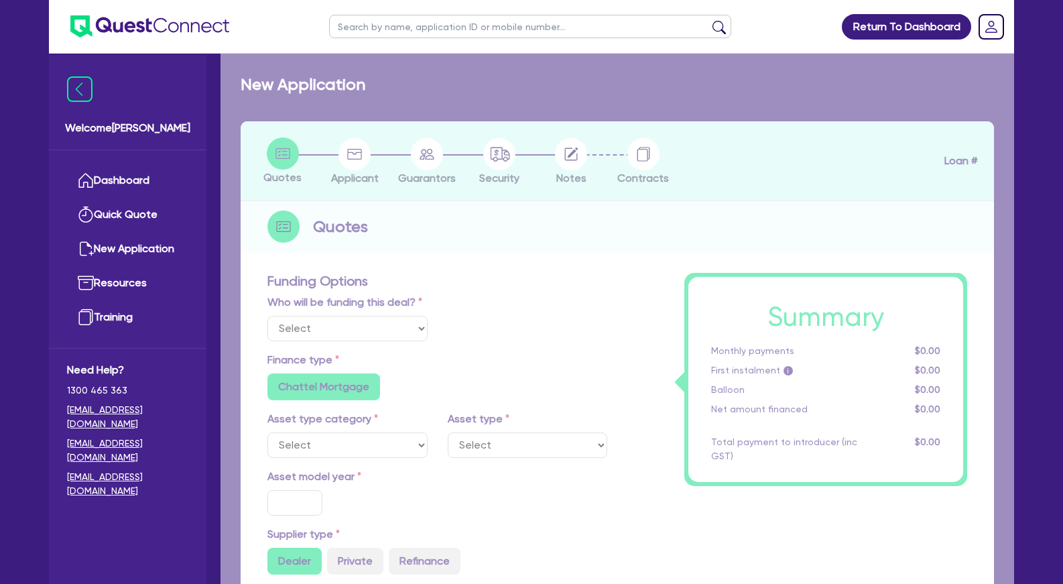
radio input "false"
select select "BEAUTY_EQUIPMENT"
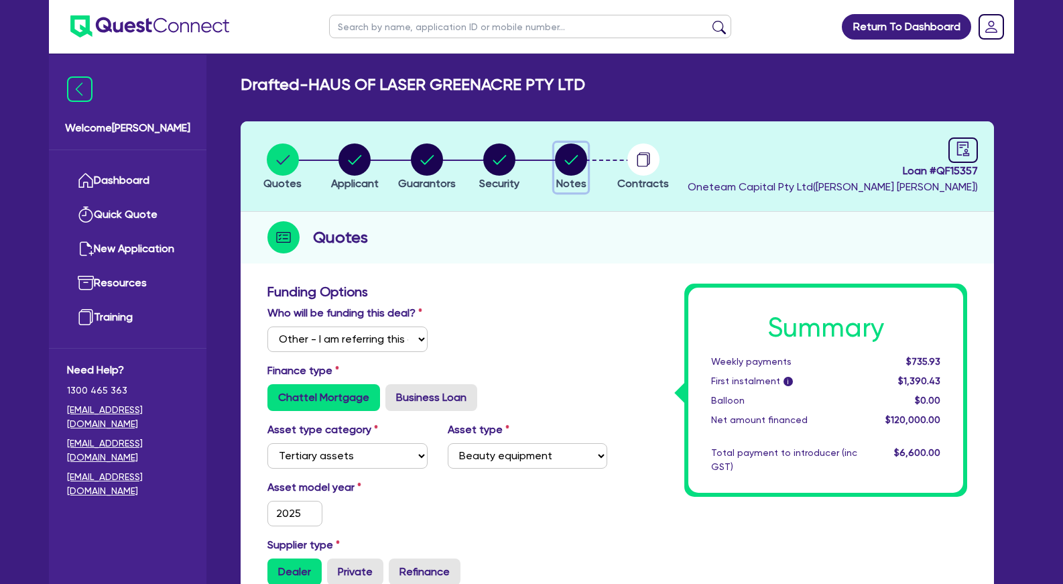
click at [573, 159] on circle "button" at bounding box center [571, 159] width 32 height 32
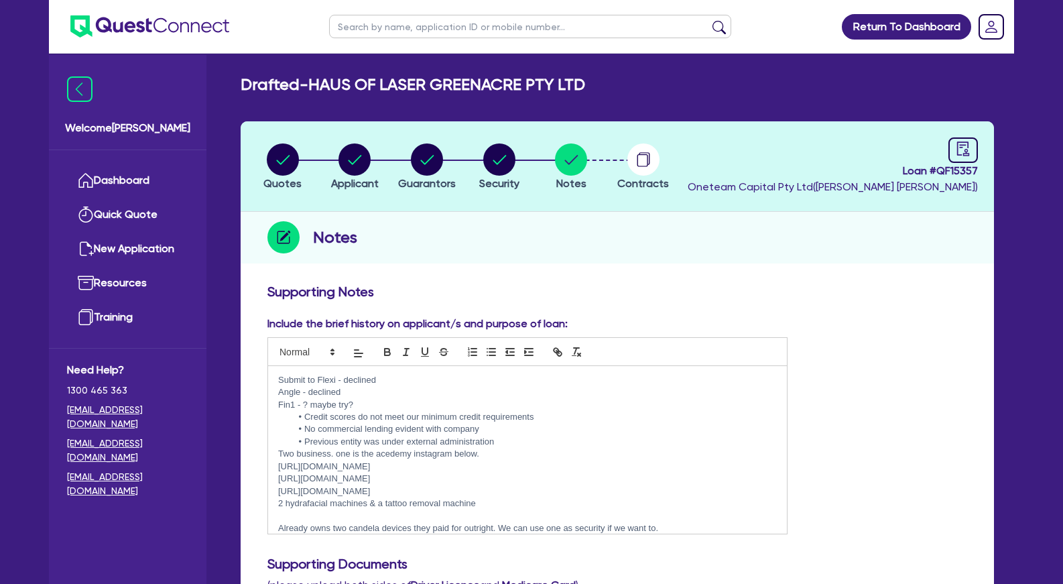
drag, startPoint x: 508, startPoint y: 461, endPoint x: 469, endPoint y: 464, distance: 38.3
click at [469, 464] on p "https://www.hausoflasersydney.com.au/" at bounding box center [527, 467] width 499 height 12
drag, startPoint x: 538, startPoint y: 475, endPoint x: 276, endPoint y: 479, distance: 261.5
click at [276, 479] on div "Submit to Flexi - declined Angle - declined Fin1 - ? maybe try? Credit scores d…" at bounding box center [527, 450] width 519 height 168
copy p "https://www.instagram.com/hausofbeauteacademy/?hl=en"
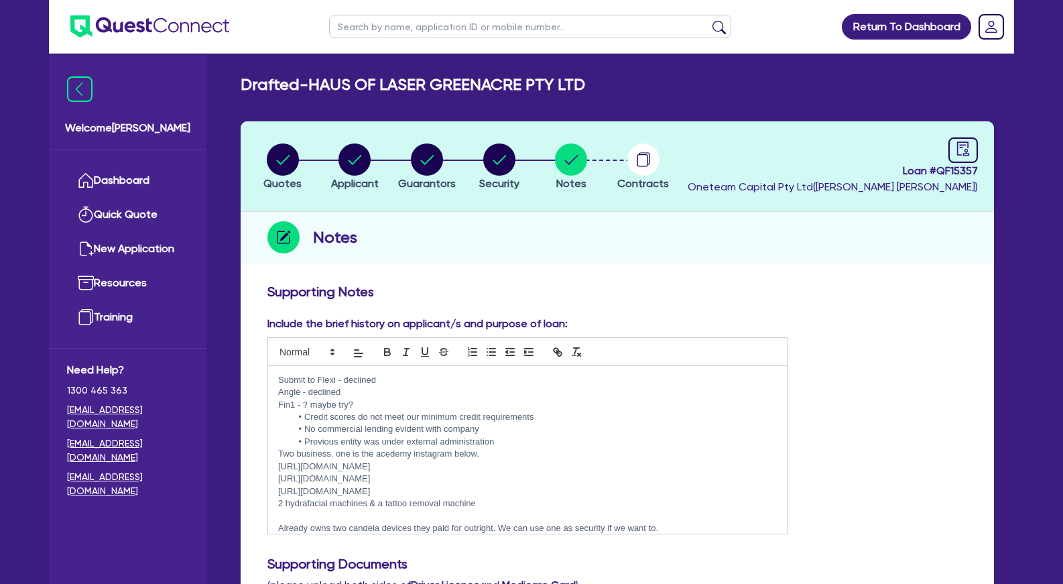
click at [502, 485] on p "https://www.instagram.com/hausofbeauteacademy/?hl=en" at bounding box center [527, 479] width 499 height 12
drag, startPoint x: 487, startPoint y: 490, endPoint x: 280, endPoint y: 491, distance: 207.9
click at [280, 491] on p "https://www.instagram.com/hausoflasersydney/?hl=en" at bounding box center [527, 491] width 499 height 12
copy p "https://www.instagram.com/hausoflasersydney/?hl=en"
click at [389, 398] on p "Angle - declined" at bounding box center [527, 392] width 499 height 12
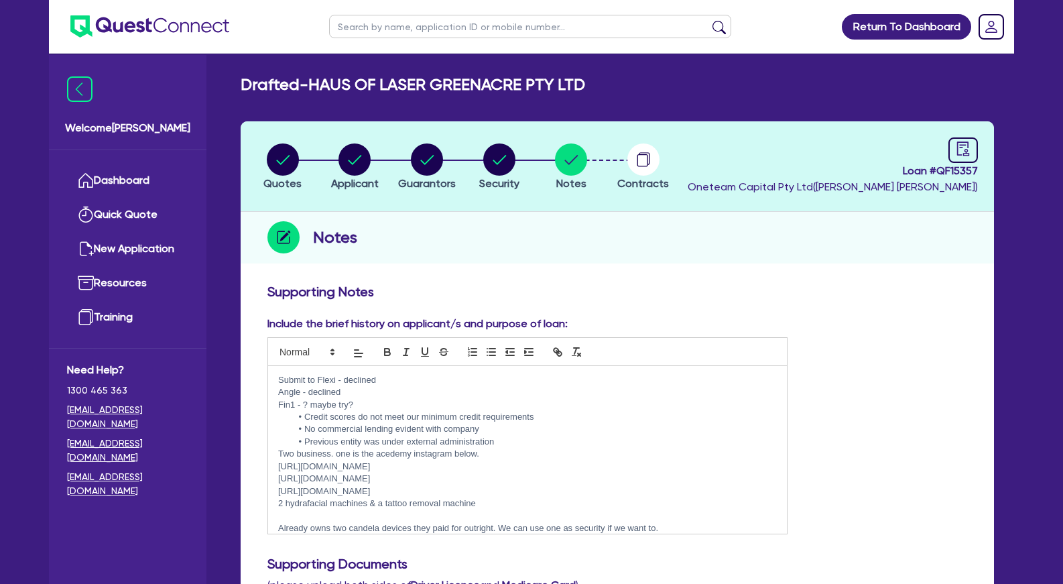
click at [392, 403] on p "Fin1 - ? maybe try?" at bounding box center [527, 405] width 499 height 12
click at [434, 27] on input "text" at bounding box center [530, 26] width 402 height 23
type input "rangi"
click button "submit" at bounding box center [719, 29] width 21 height 19
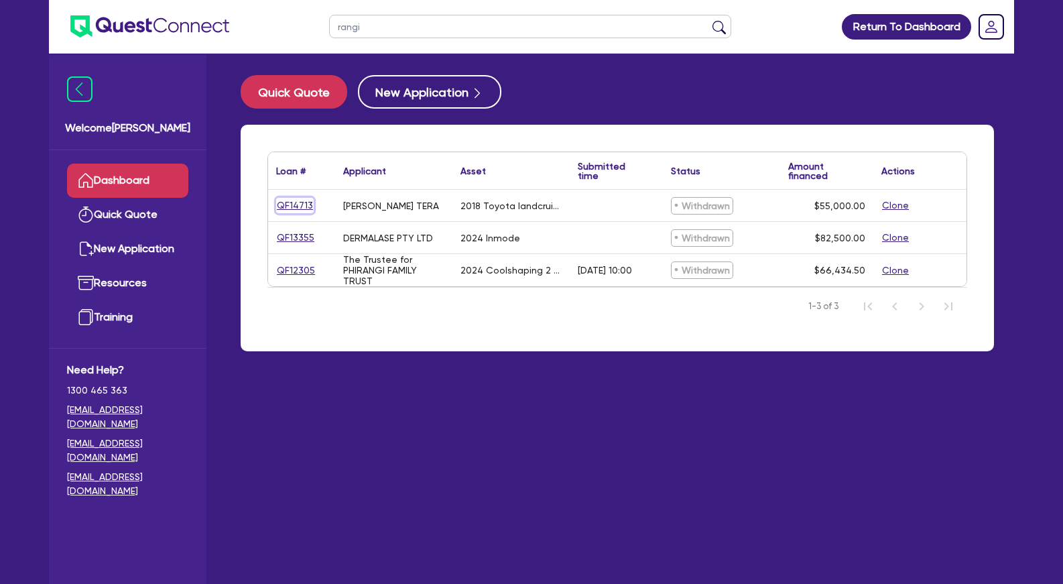
click at [302, 208] on link "QF14713" at bounding box center [295, 205] width 38 height 15
select select "Other"
select select "CARS_AND_LIGHT_TRUCKS"
select select "PASSENGER_VEHICLES"
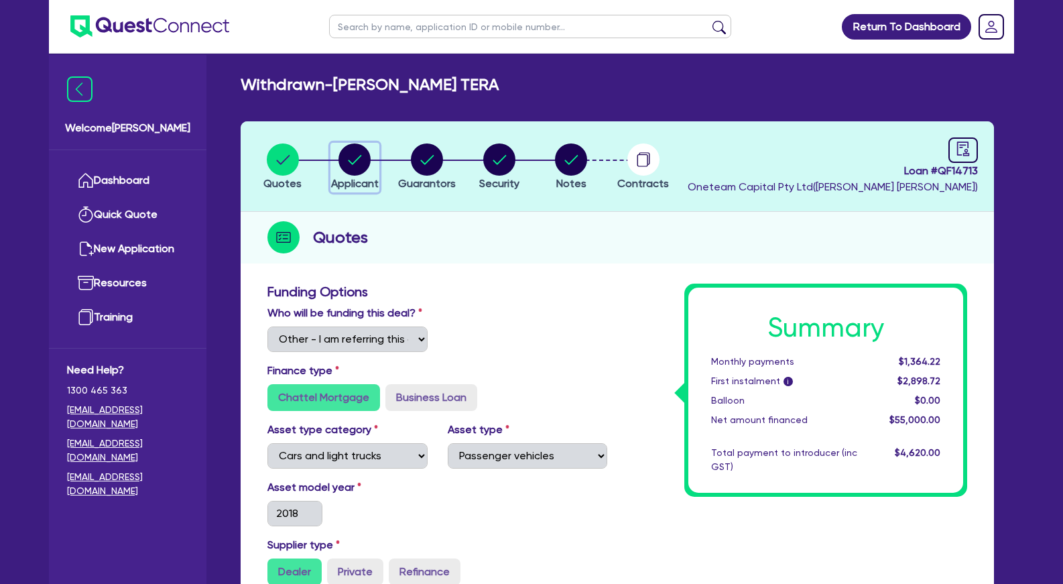
click at [357, 164] on circle "button" at bounding box center [355, 159] width 32 height 32
select select "SOLE_TRADER"
select select "TRANSPORT_WAREHOUSING"
select select "PASSENGERS_FREIGHT_TRANSPORT"
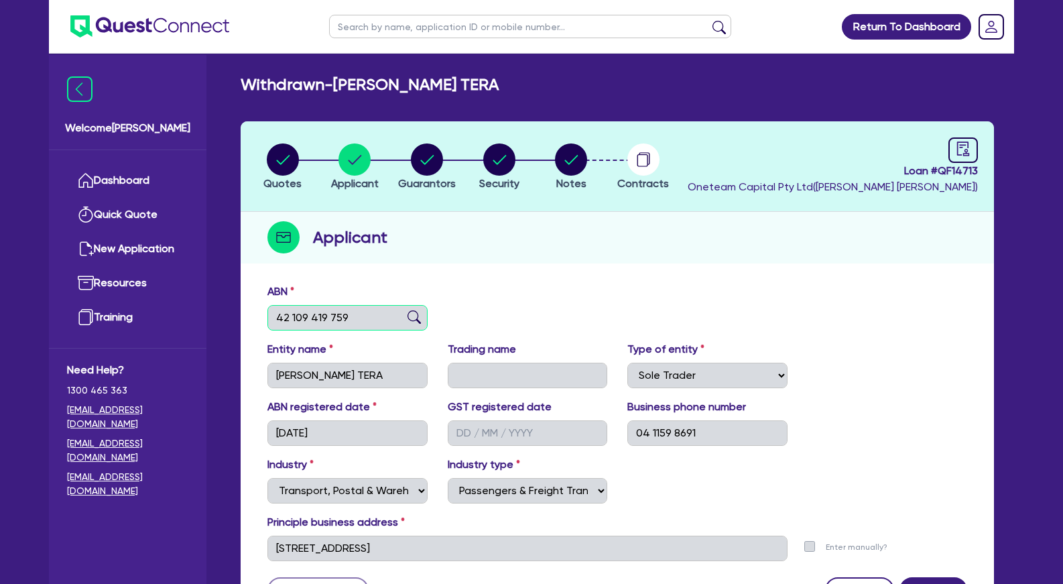
click at [351, 325] on input "42 109 419 759" at bounding box center [348, 317] width 160 height 25
drag, startPoint x: 351, startPoint y: 325, endPoint x: 275, endPoint y: 321, distance: 75.9
click at [275, 321] on input "42 109 419 759" at bounding box center [348, 317] width 160 height 25
click at [524, 276] on div "Quotes Applicant Guarantors Security Notes Contracts Loan # QF14713 Oneteam Cap…" at bounding box center [618, 375] width 754 height 508
click at [573, 161] on circle "button" at bounding box center [571, 159] width 32 height 32
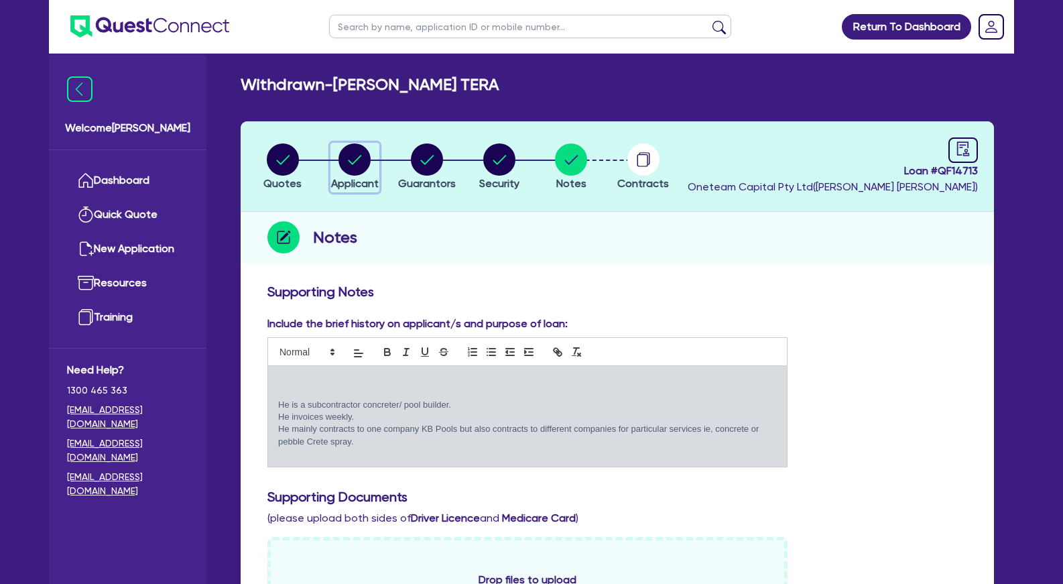
click at [359, 165] on circle "button" at bounding box center [355, 159] width 32 height 32
select select "SOLE_TRADER"
select select "TRANSPORT_WAREHOUSING"
select select "PASSENGERS_FREIGHT_TRANSPORT"
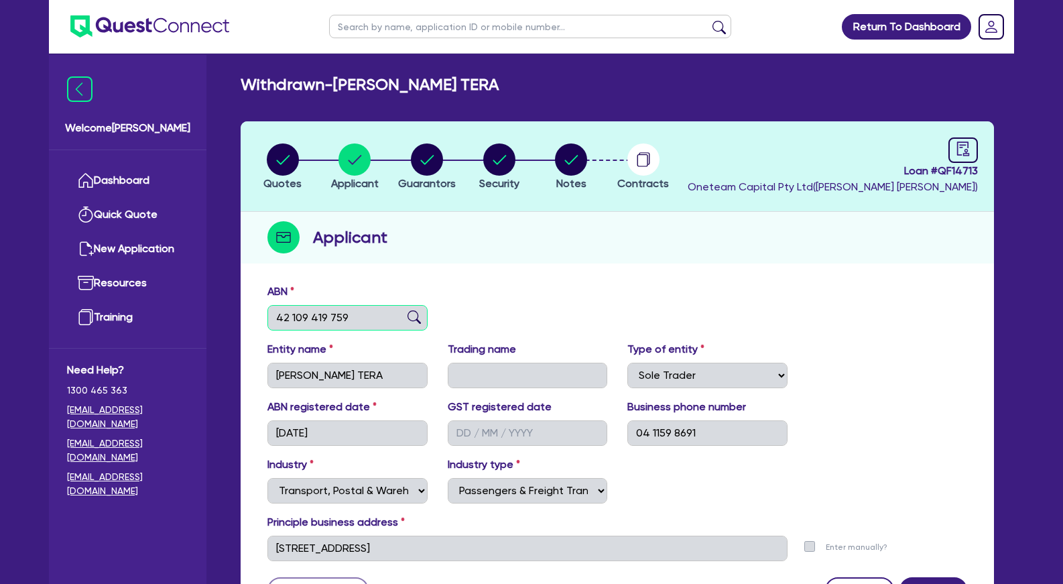
click at [331, 319] on input "42 109 419 759" at bounding box center [348, 317] width 160 height 25
click at [421, 164] on circle "button" at bounding box center [427, 159] width 32 height 32
select select "MR"
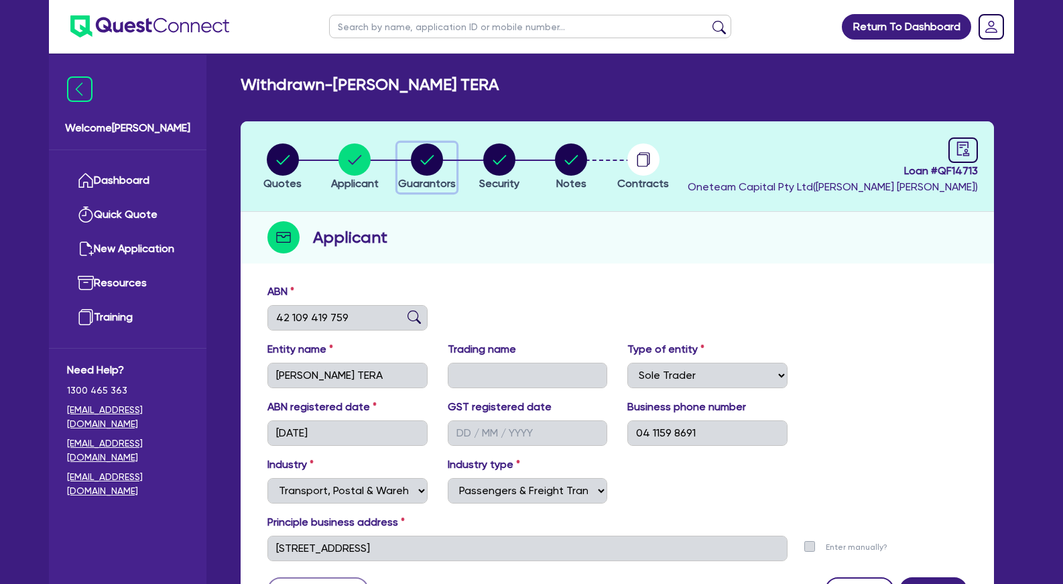
select select "QLD"
select select "DE_FACTO"
select select "CASH"
select select "VEHICLE"
select select "EQUIPMENT"
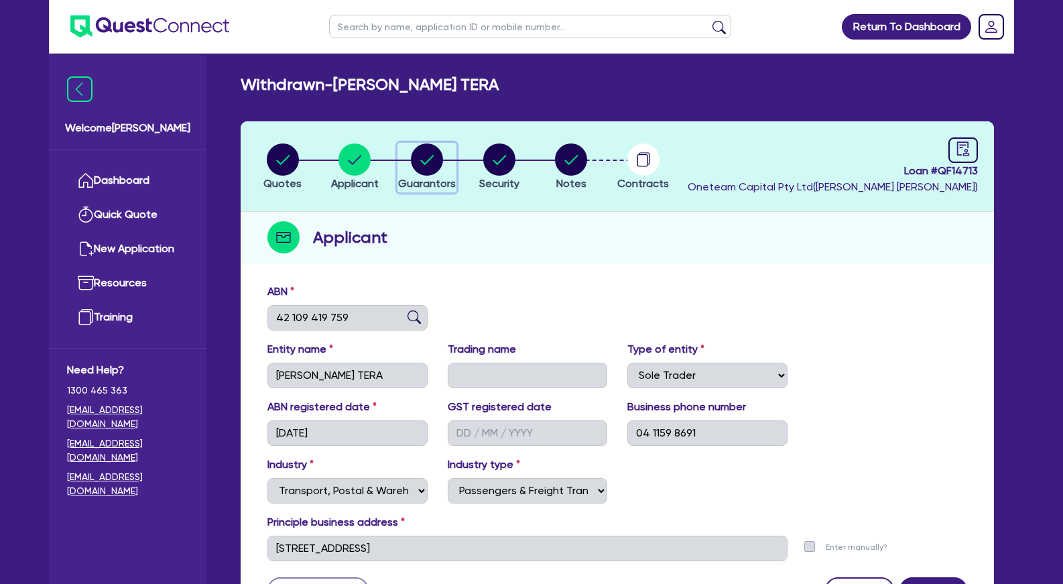
select select "EQUIPMENT"
select select "HOUSEHOLD_PERSONAL"
select select "OTHER"
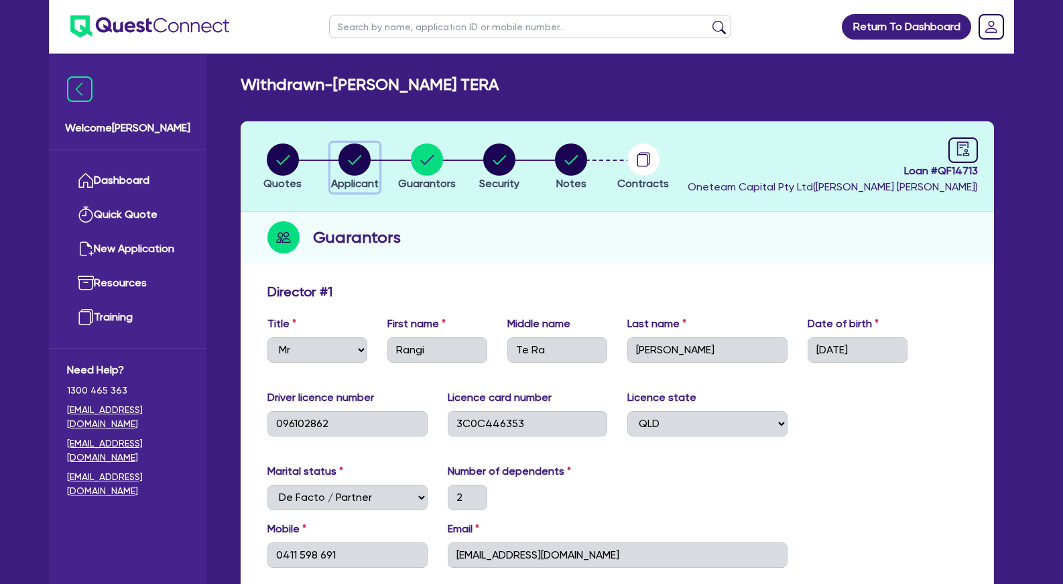
click at [351, 157] on circle "button" at bounding box center [355, 159] width 32 height 32
select select "SOLE_TRADER"
select select "TRANSPORT_WAREHOUSING"
select select "PASSENGERS_FREIGHT_TRANSPORT"
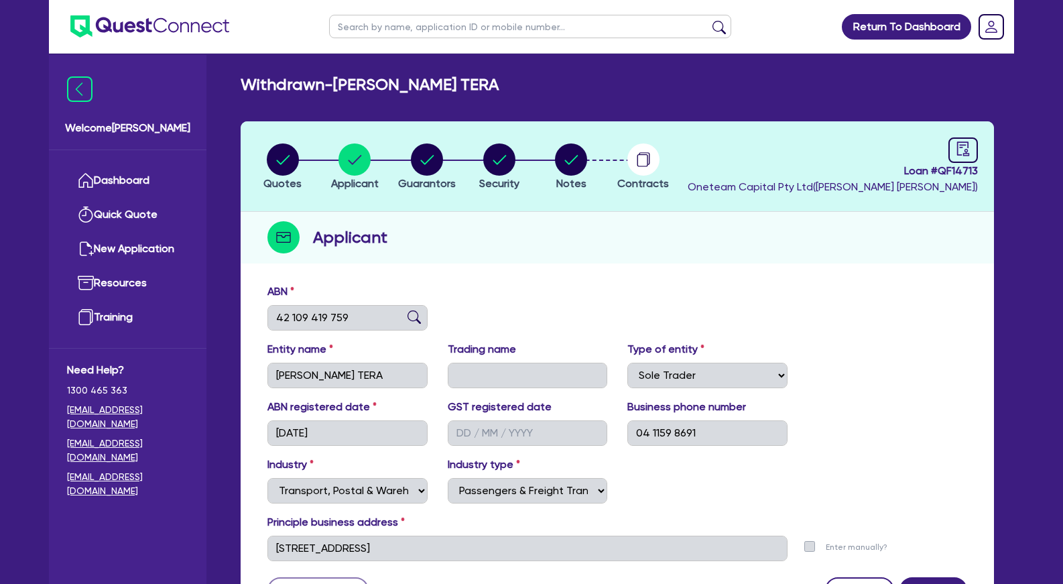
click at [512, 306] on div "ABN 42 109 419 759" at bounding box center [617, 313] width 720 height 58
click at [966, 148] on icon "audit" at bounding box center [963, 148] width 15 height 15
select select "WITHDRAWN_BY_INTRODUCER"
select select "Other"
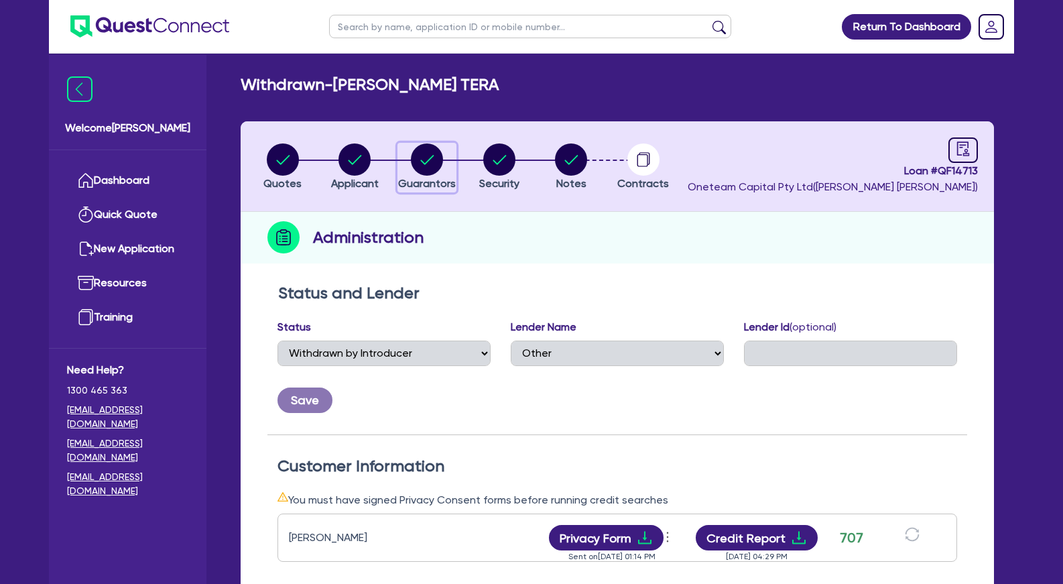
click at [431, 159] on circle "button" at bounding box center [427, 159] width 32 height 32
select select "MR"
select select "QLD"
select select "DE_FACTO"
select select "CASH"
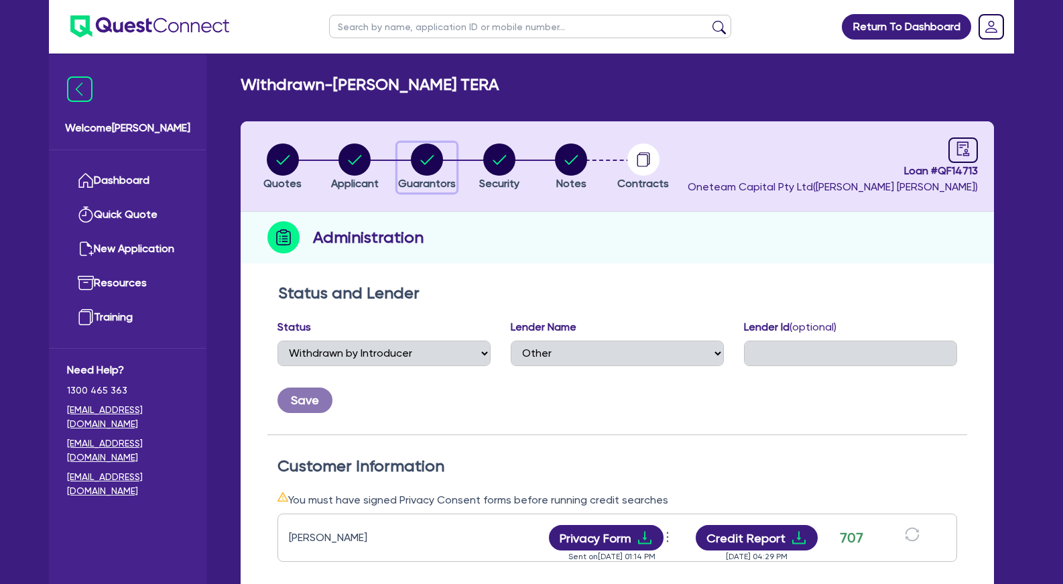
select select "VEHICLE"
select select "EQUIPMENT"
select select "HOUSEHOLD_PERSONAL"
select select "OTHER"
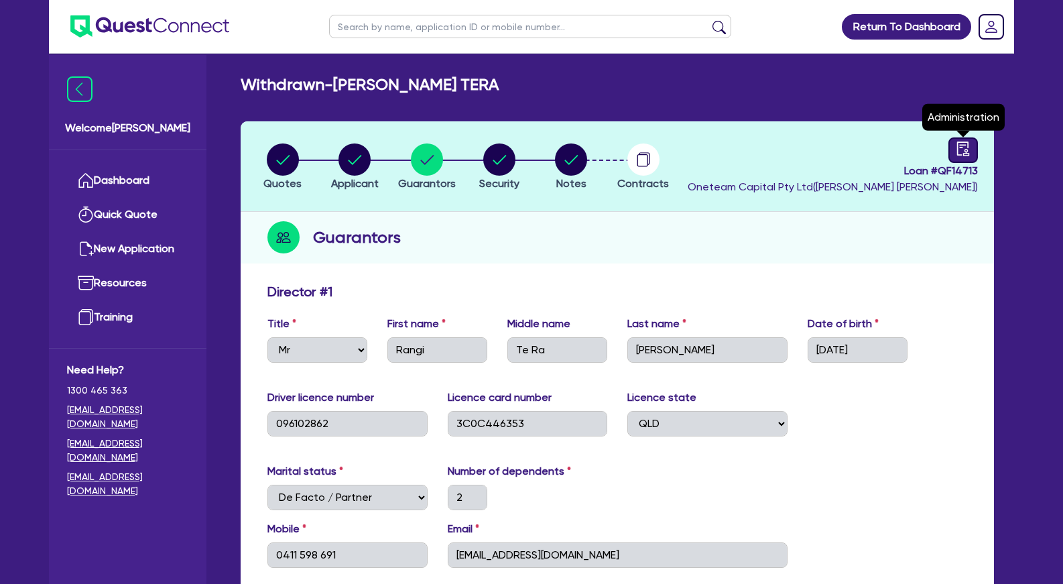
click at [965, 151] on icon "audit" at bounding box center [964, 148] width 12 height 14
select select "WITHDRAWN_BY_INTRODUCER"
select select "Other"
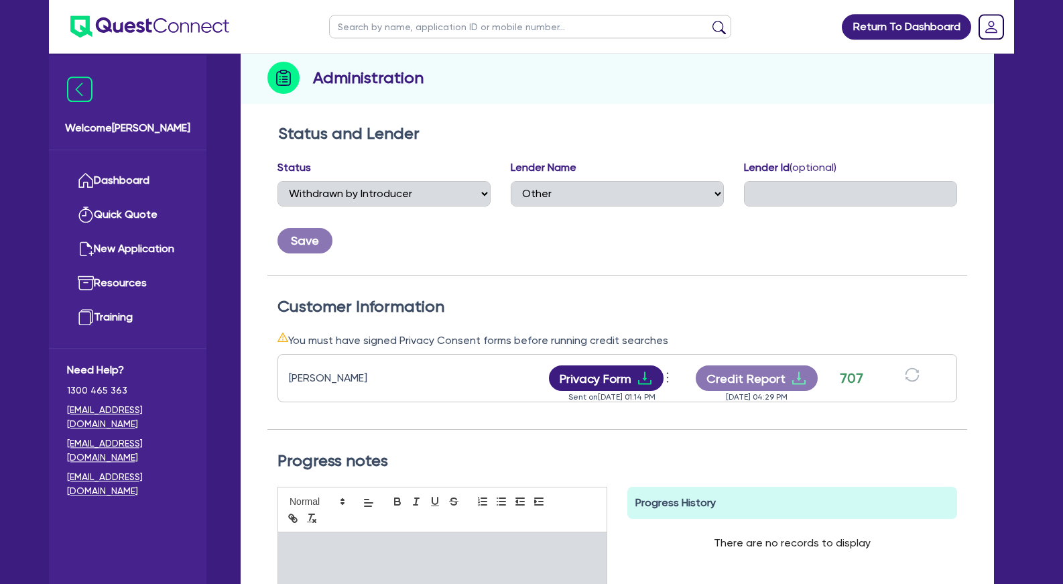
scroll to position [205, 0]
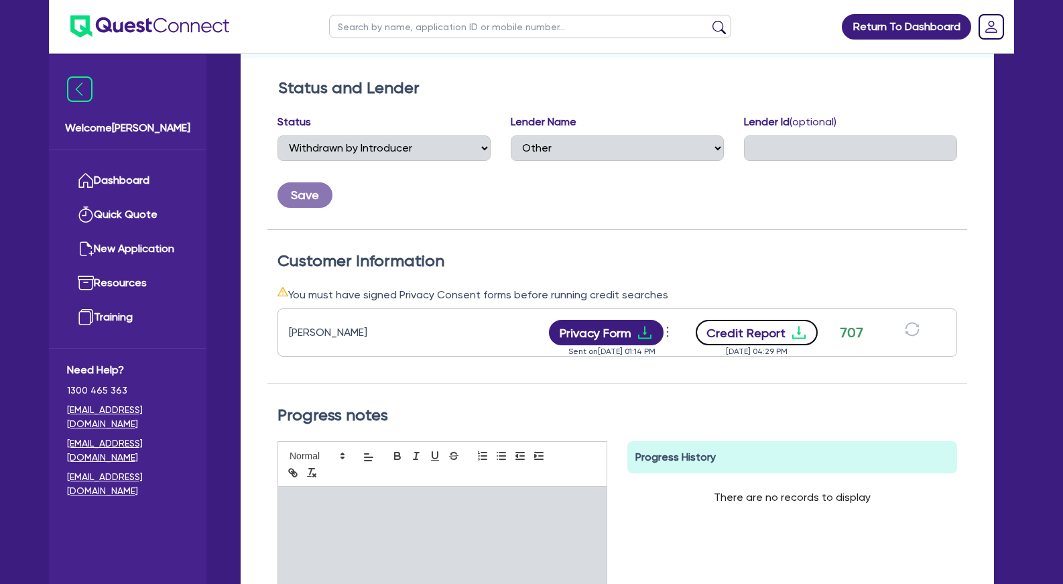
click at [807, 335] on icon "download" at bounding box center [799, 333] width 16 height 16
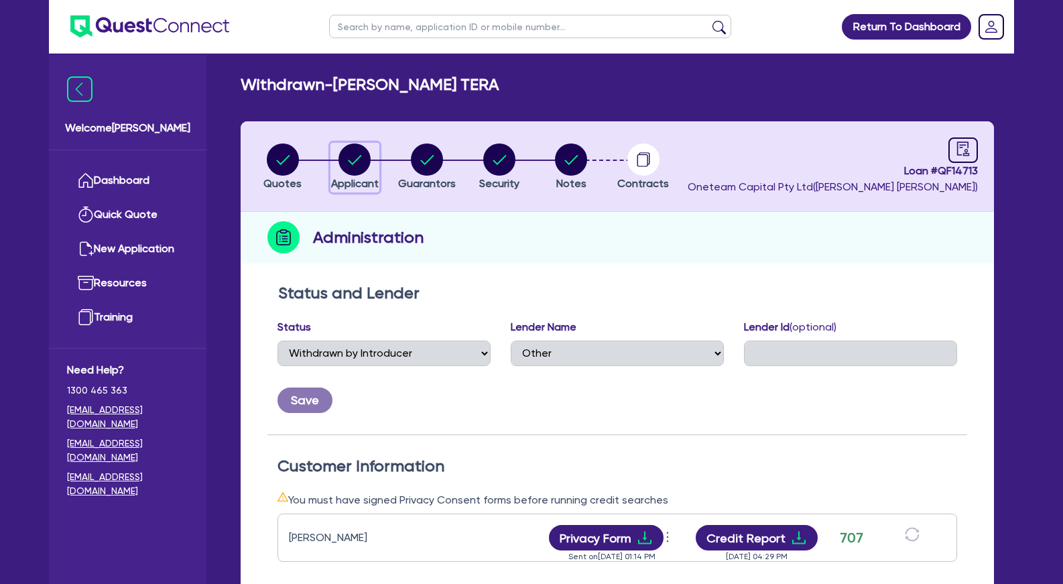
click at [355, 164] on circle "button" at bounding box center [355, 159] width 32 height 32
select select "SOLE_TRADER"
select select "TRANSPORT_WAREHOUSING"
select select "PASSENGERS_FREIGHT_TRANSPORT"
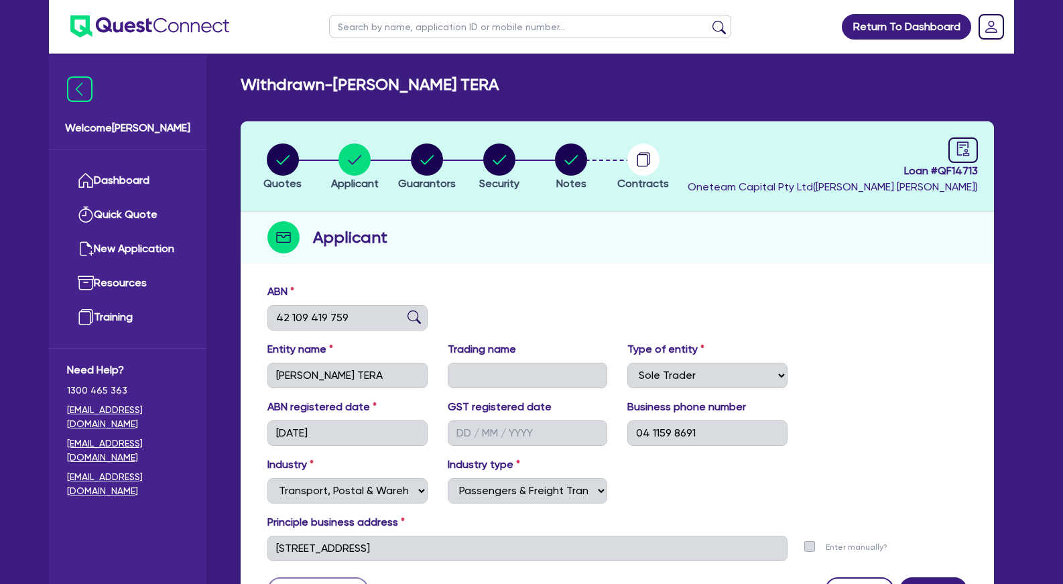
click at [417, 32] on input "text" at bounding box center [530, 26] width 402 height 23
type input "senae"
click button "submit" at bounding box center [719, 29] width 21 height 19
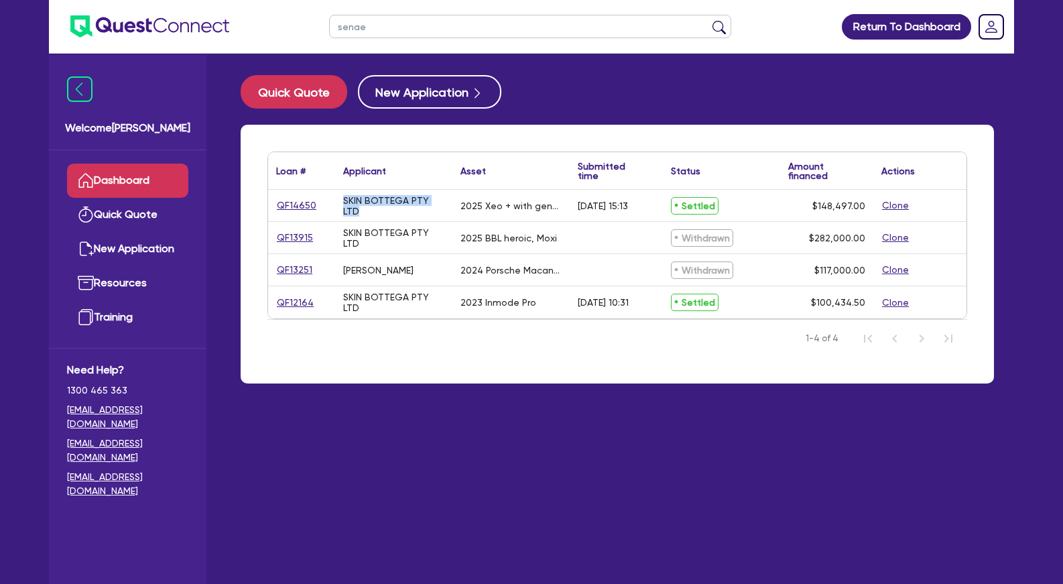
drag, startPoint x: 449, startPoint y: 205, endPoint x: 344, endPoint y: 205, distance: 104.6
click at [344, 205] on div "SKIN BOTTEGA PTY LTD" at bounding box center [393, 206] width 117 height 32
copy div "SKIN BOTTEGA PTY LTD"
click at [294, 300] on link "QF12164" at bounding box center [295, 302] width 38 height 15
select select "Other"
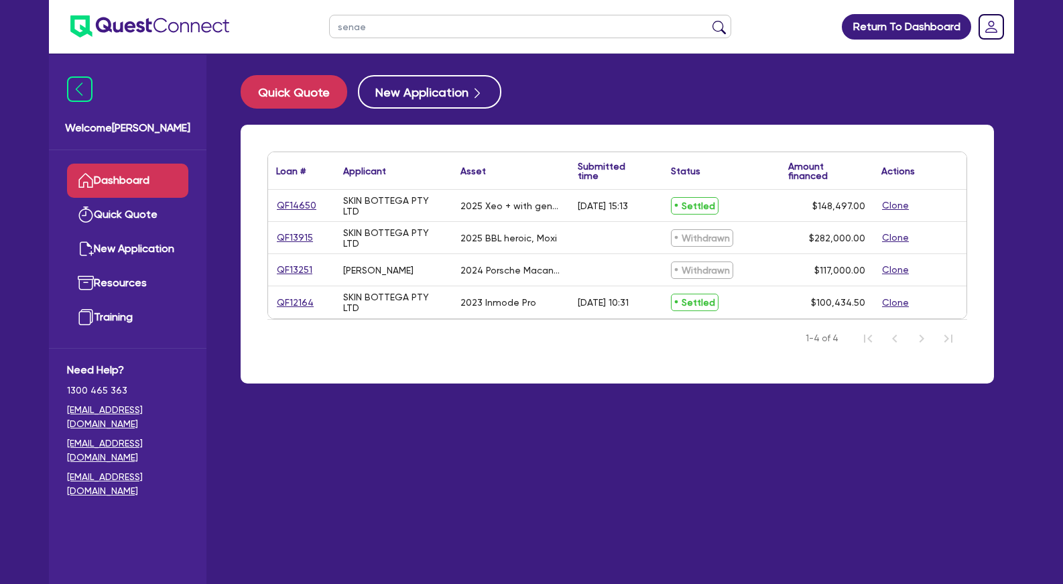
select select "TERTIARY_ASSETS"
select select "BEAUTY_EQUIPMENT"
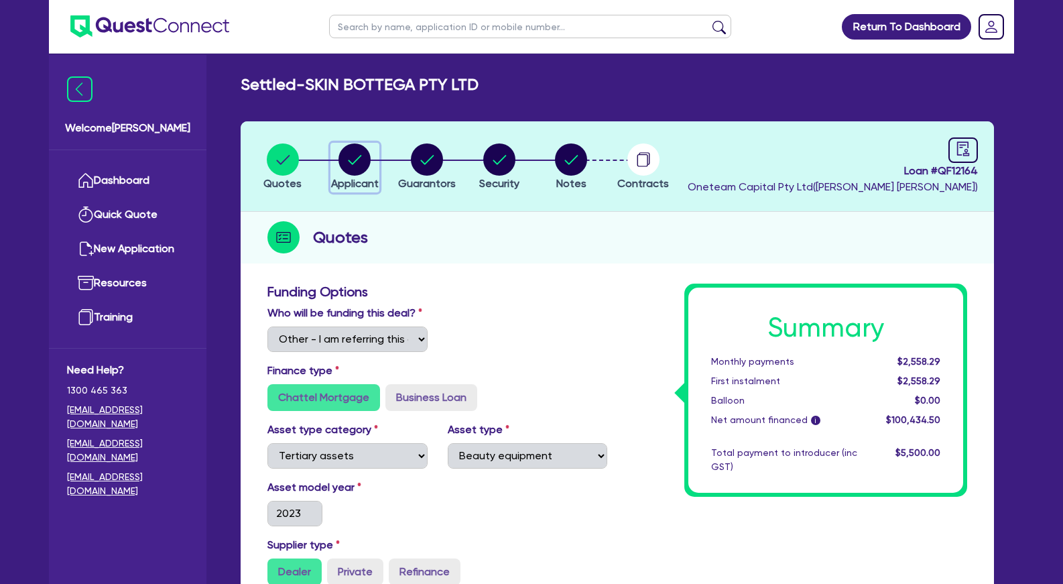
click at [354, 159] on circle "button" at bounding box center [355, 159] width 32 height 32
select select "COMPANY"
select select "HEALTH_BEAUTY"
select select "HAIR_BEAUTY_SALONS"
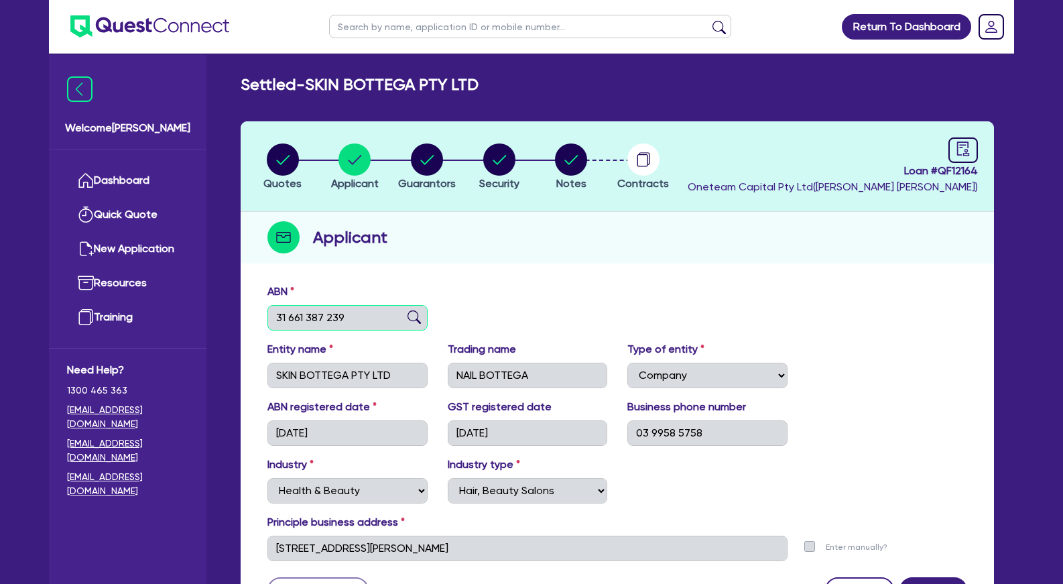
click at [334, 314] on input "31 661 387 239" at bounding box center [348, 317] width 160 height 25
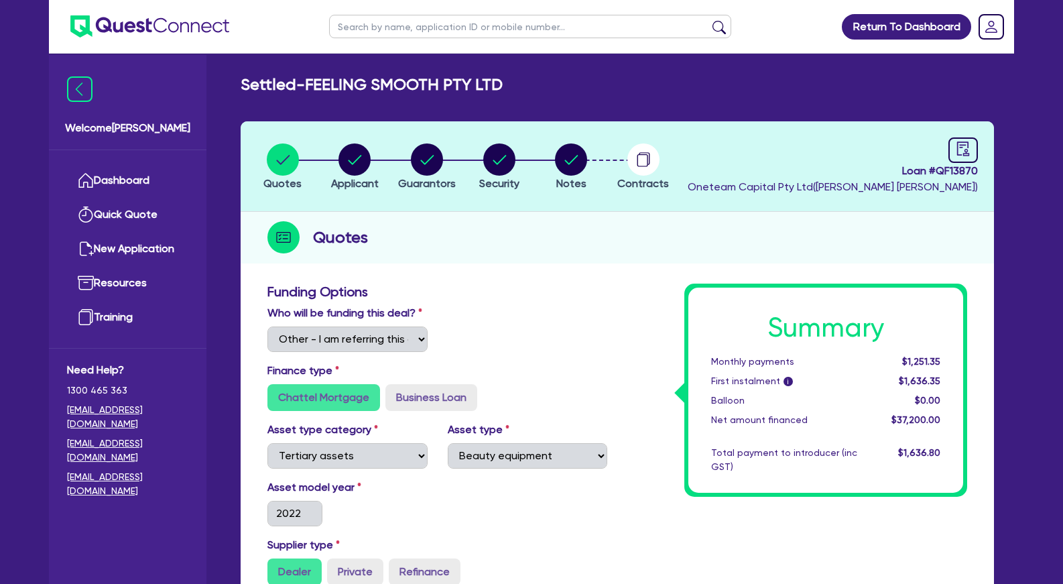
select select "Other"
select select "TERTIARY_ASSETS"
select select "BEAUTY_EQUIPMENT"
click at [959, 154] on icon "audit" at bounding box center [963, 148] width 15 height 15
select select "SETTLED"
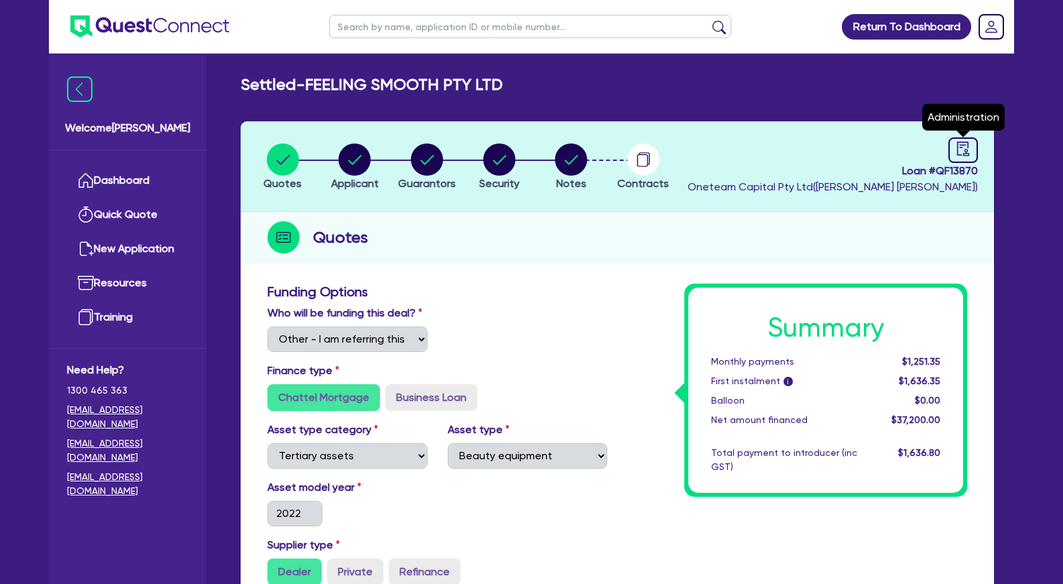
select select "[PERSON_NAME]"
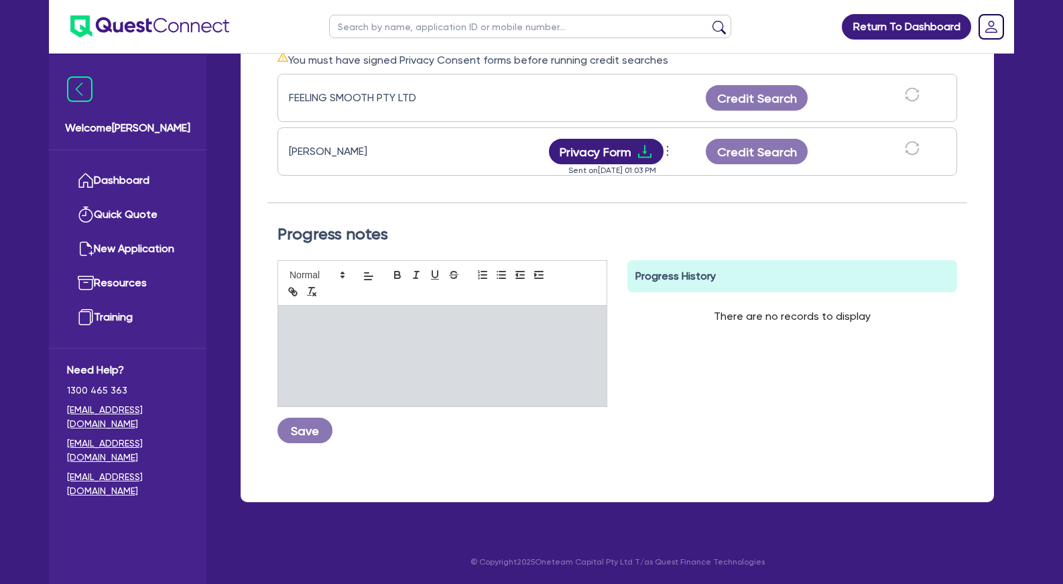
scroll to position [30, 0]
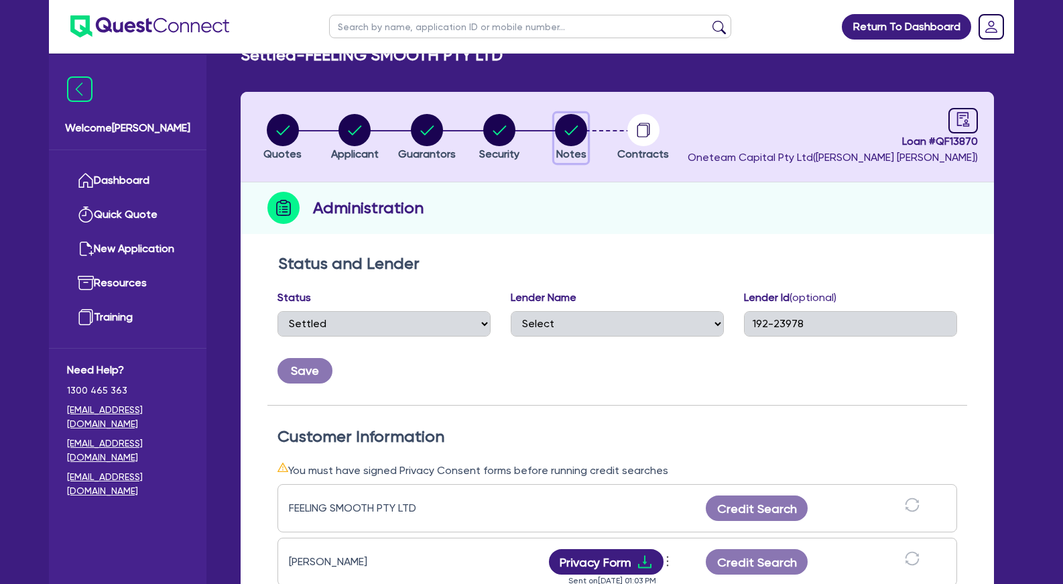
click at [564, 135] on circle "button" at bounding box center [571, 130] width 32 height 32
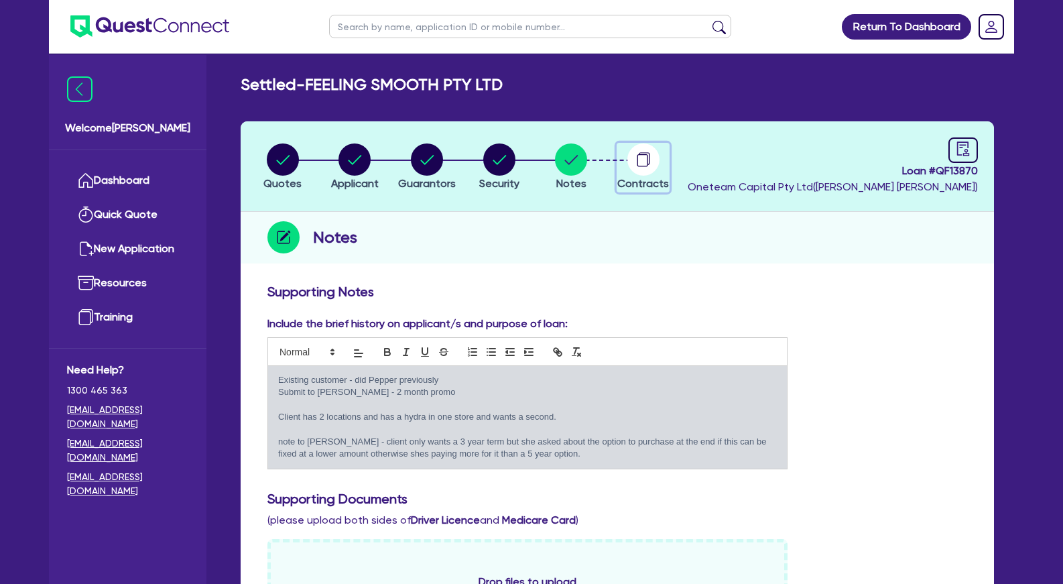
click at [638, 159] on circle "button" at bounding box center [644, 159] width 32 height 32
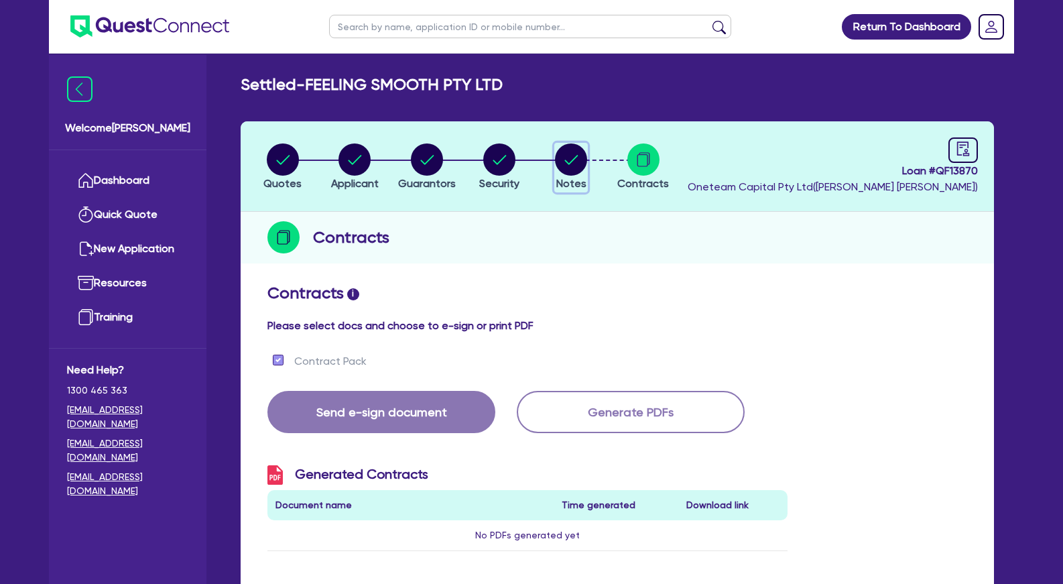
click at [565, 167] on circle "button" at bounding box center [571, 159] width 32 height 32
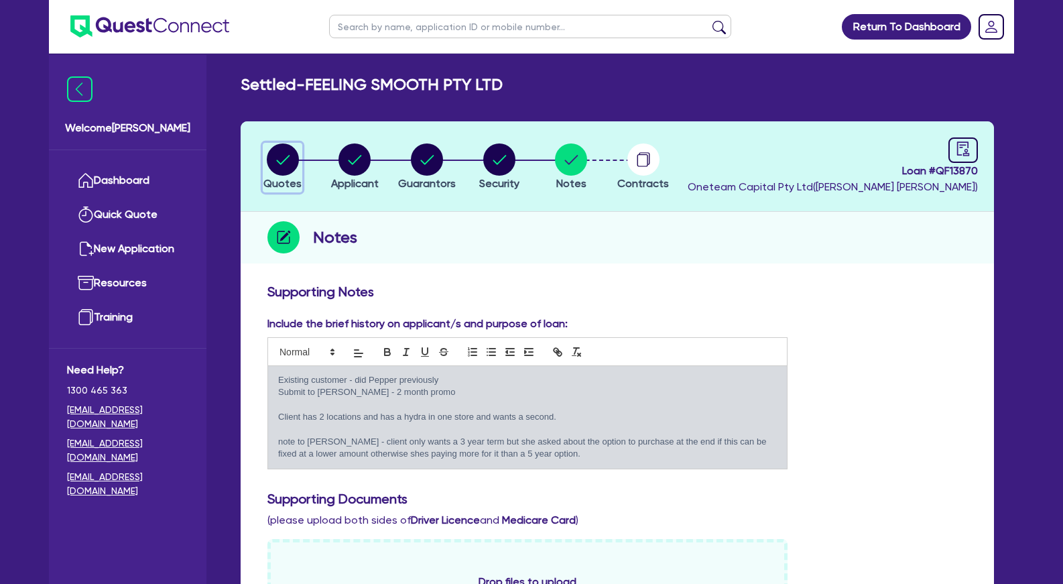
click at [275, 152] on circle "button" at bounding box center [283, 159] width 32 height 32
select select "Other"
select select "TERTIARY_ASSETS"
select select "BEAUTY_EQUIPMENT"
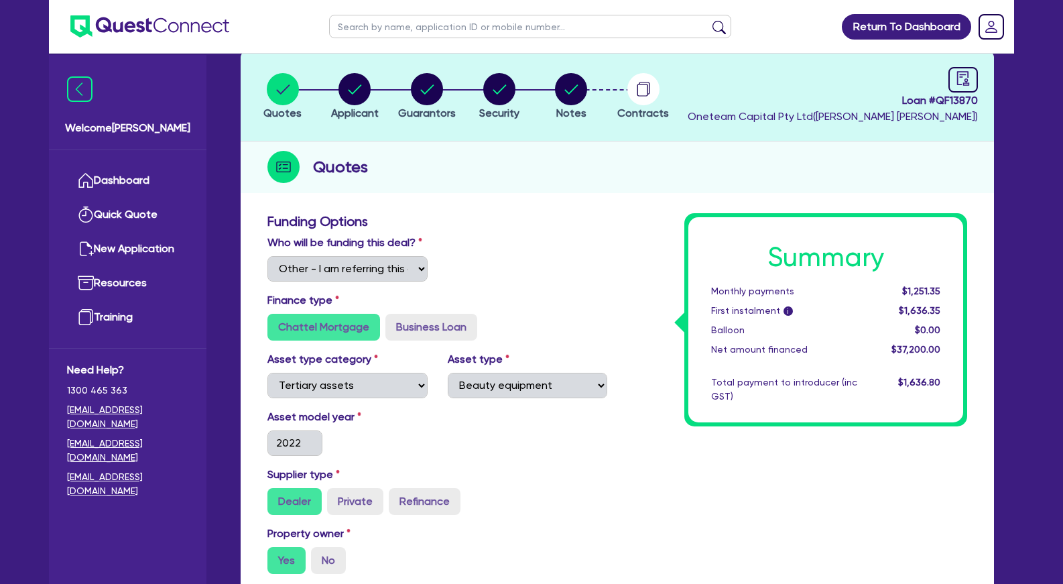
scroll to position [68, 0]
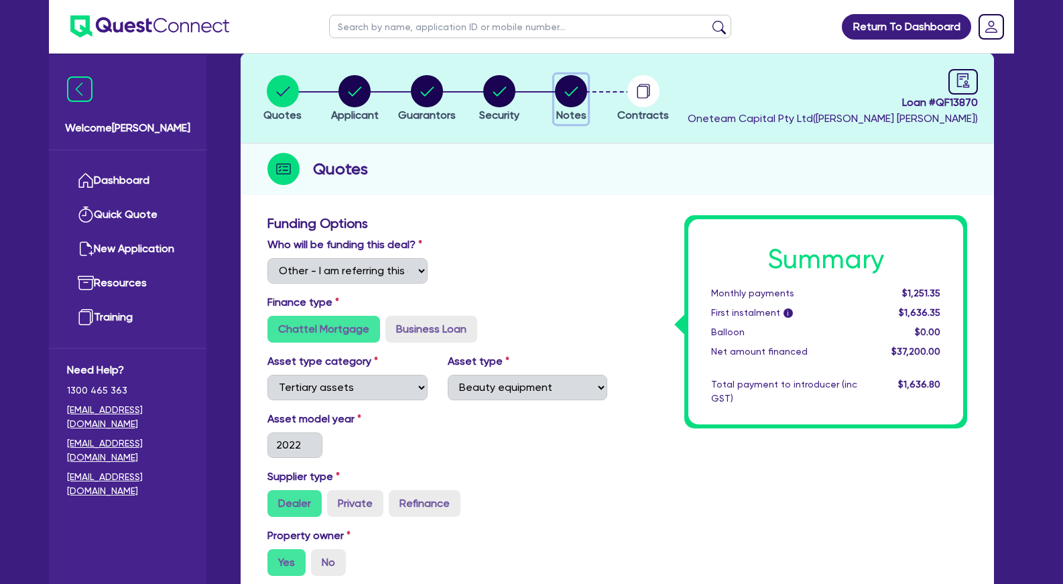
click at [559, 95] on circle "button" at bounding box center [571, 91] width 32 height 32
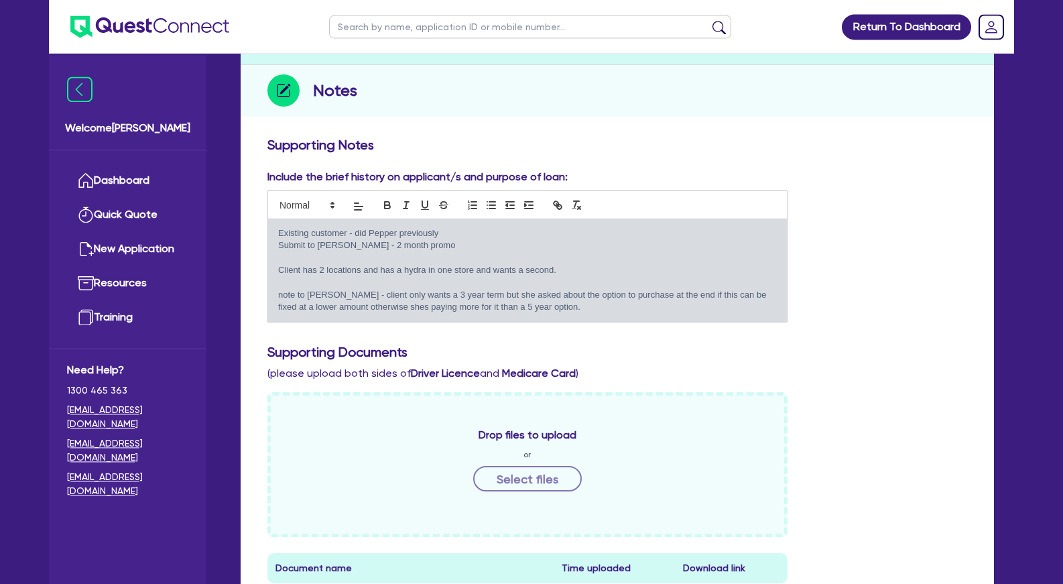
scroll to position [68, 0]
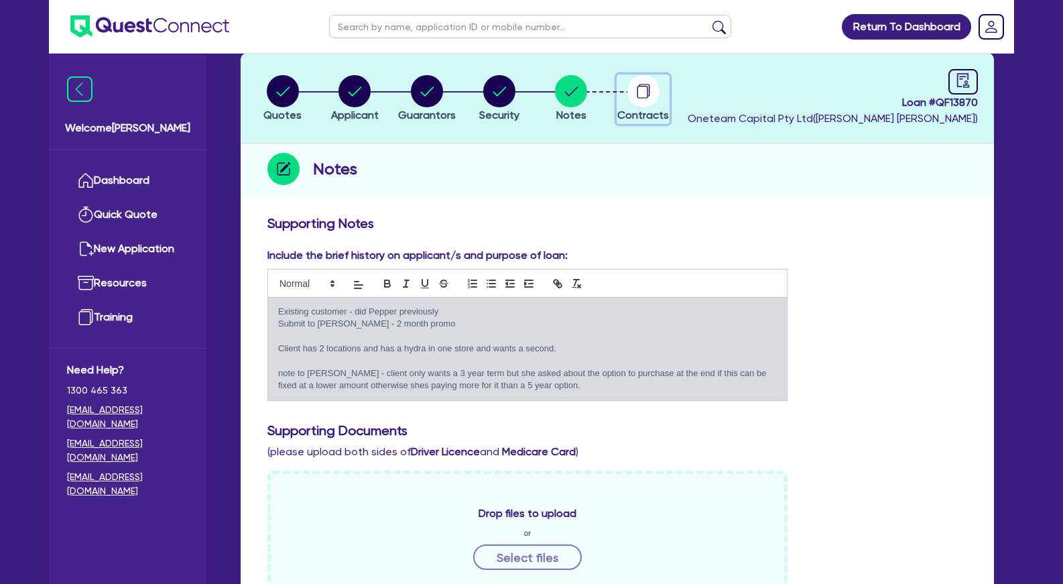
click at [641, 101] on circle "button" at bounding box center [644, 91] width 32 height 32
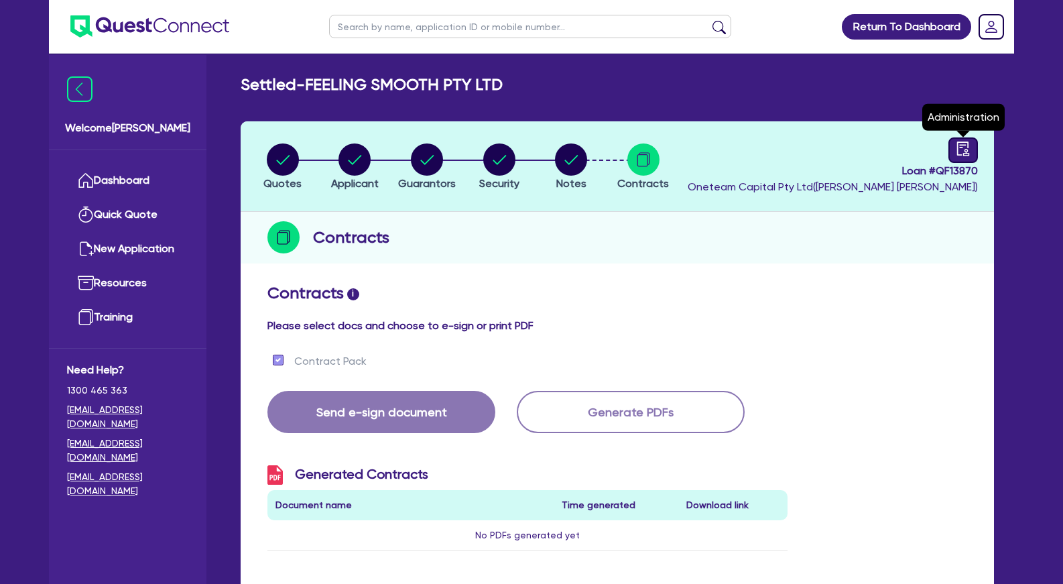
click at [960, 145] on icon "audit" at bounding box center [963, 148] width 15 height 15
select select "SETTLED"
select select "[PERSON_NAME]"
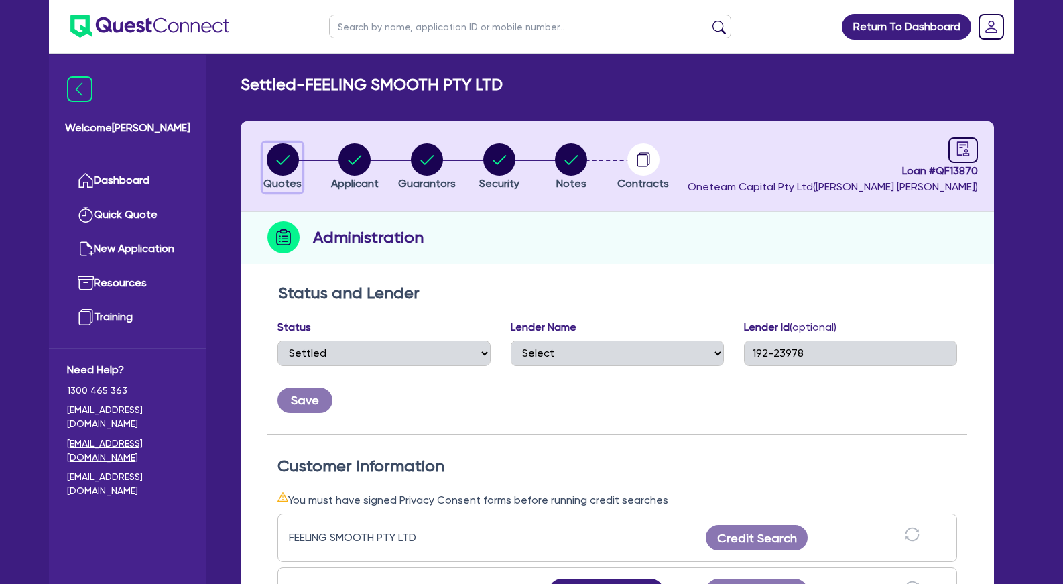
click at [278, 172] on circle "button" at bounding box center [283, 159] width 32 height 32
select select "Other"
select select "TERTIARY_ASSETS"
select select "BEAUTY_EQUIPMENT"
